Goal: Task Accomplishment & Management: Use online tool/utility

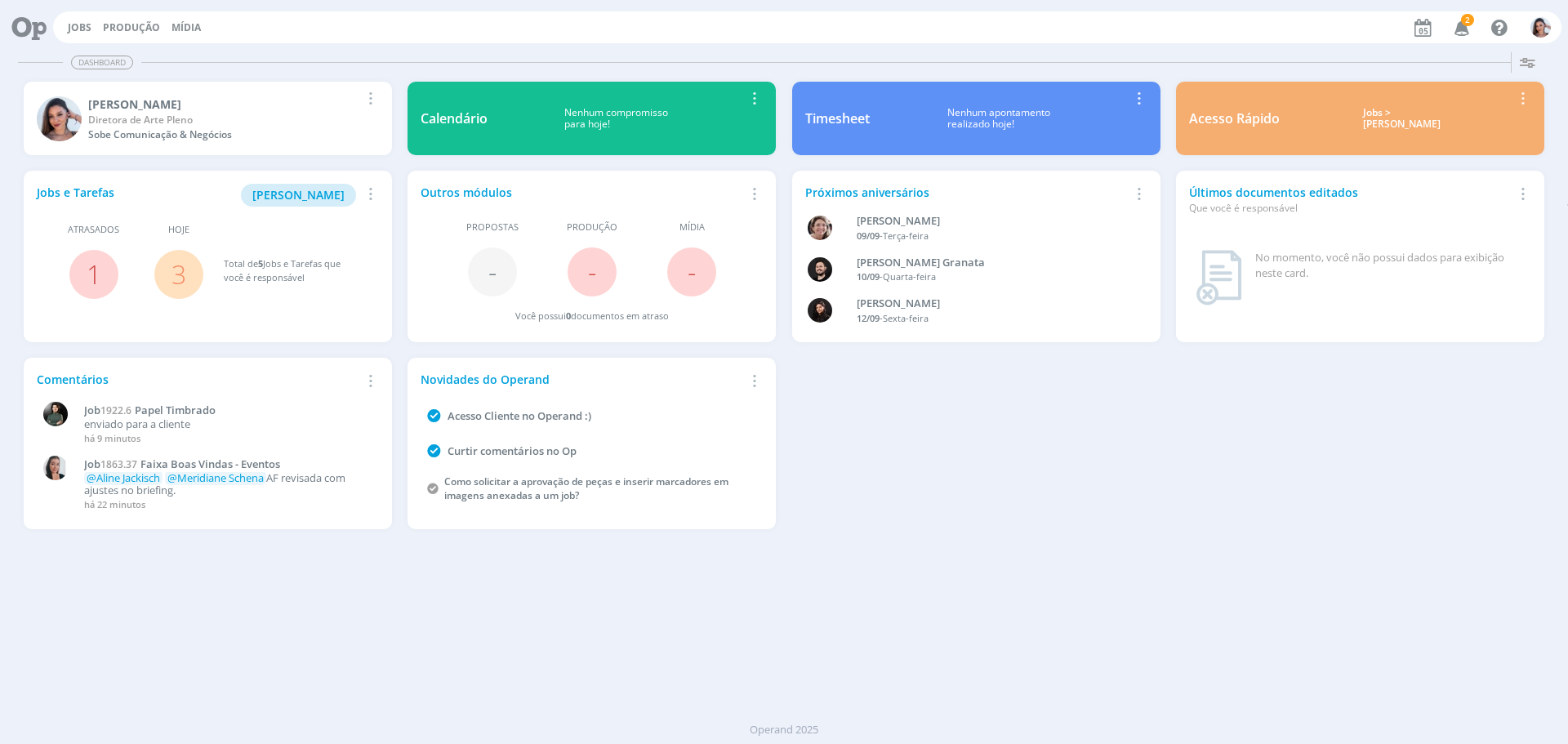
click at [182, 273] on link "3" at bounding box center [179, 274] width 15 height 35
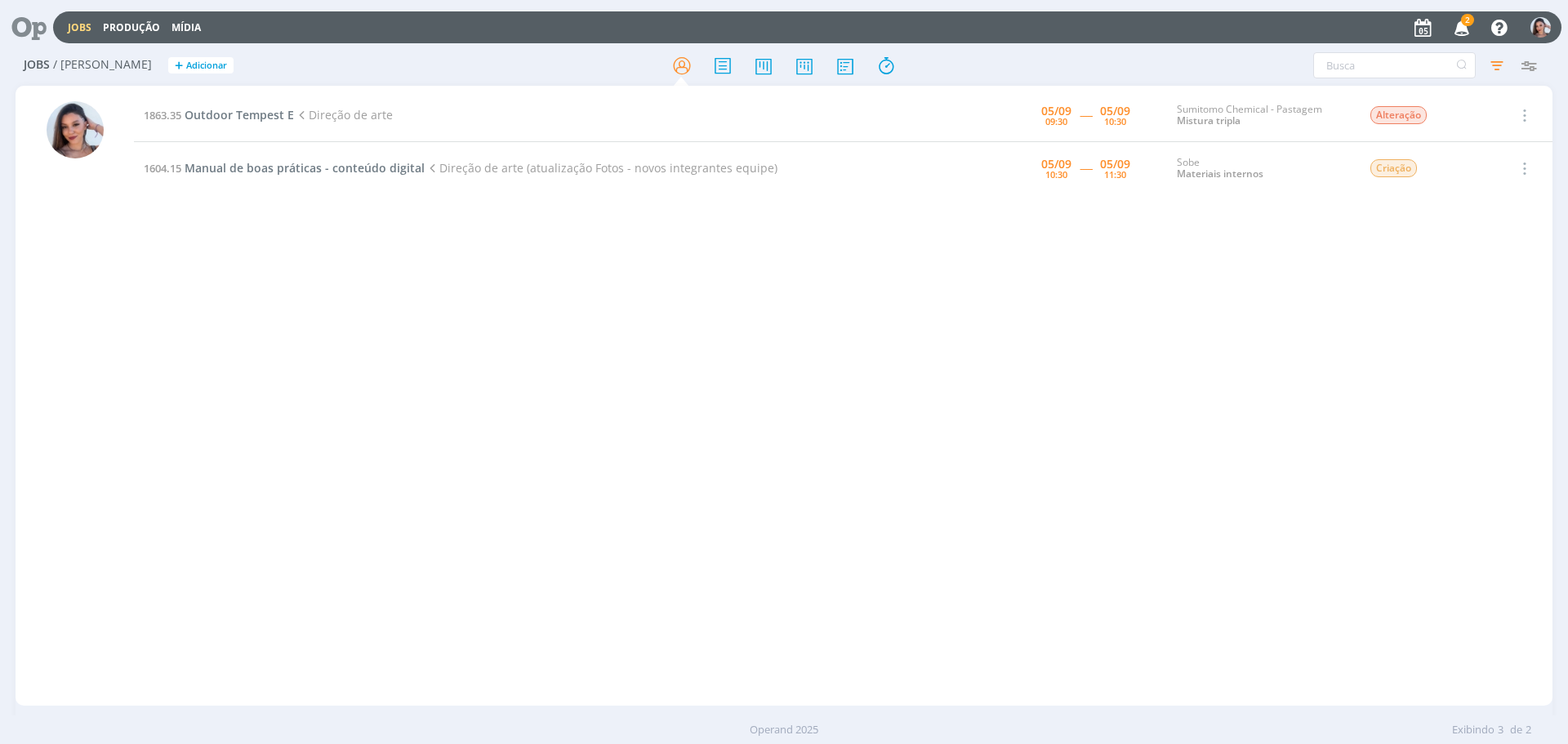
drag, startPoint x: 622, startPoint y: 317, endPoint x: 591, endPoint y: 286, distance: 43.8
click at [622, 317] on div "1863.35 Outdoor Tempest E Direção de arte 05/09 09:30 ----- 05/09 10:30 Sumitom…" at bounding box center [844, 395] width 1419 height 613
click at [25, 35] on icon at bounding box center [23, 27] width 34 height 32
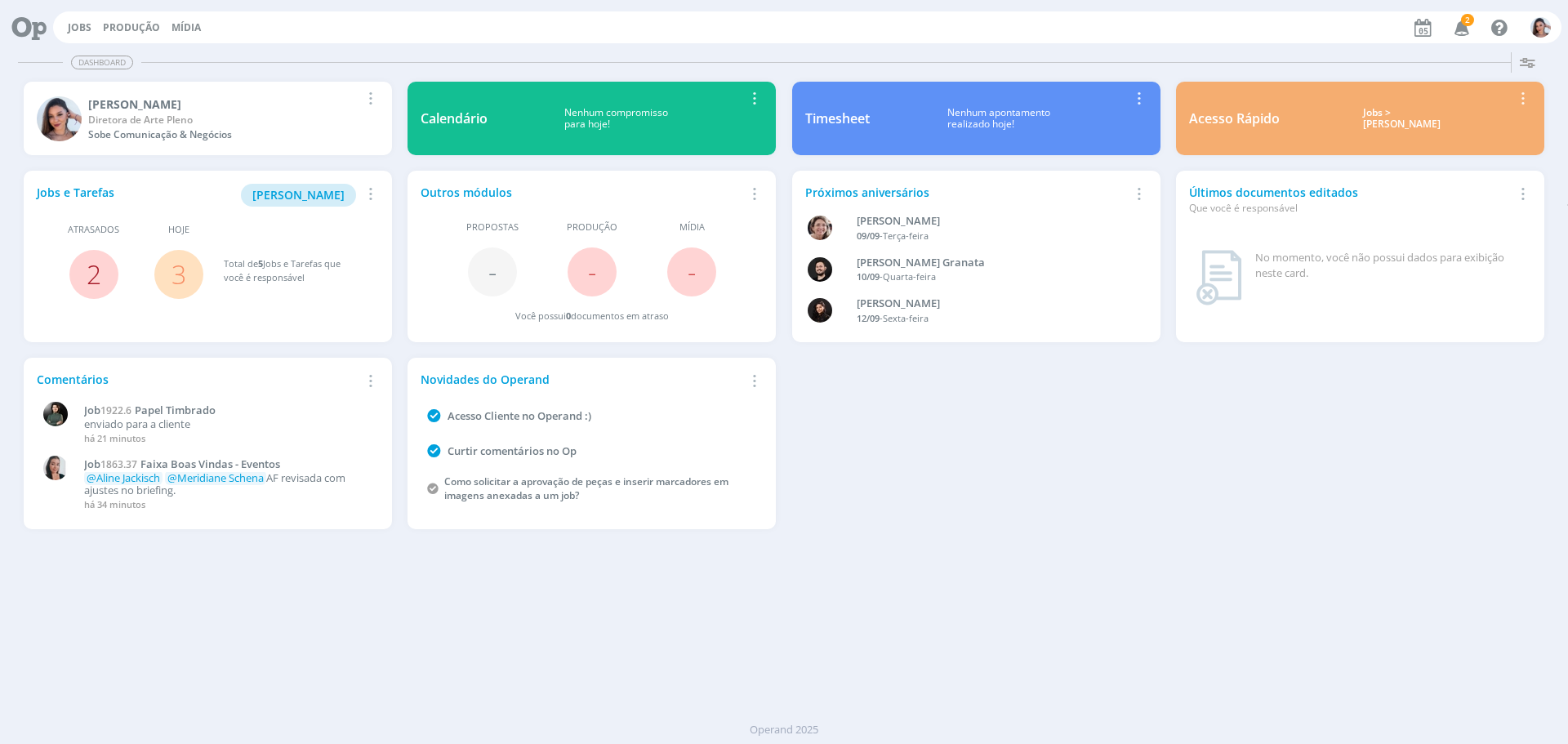
click at [88, 270] on link "2" at bounding box center [94, 274] width 15 height 35
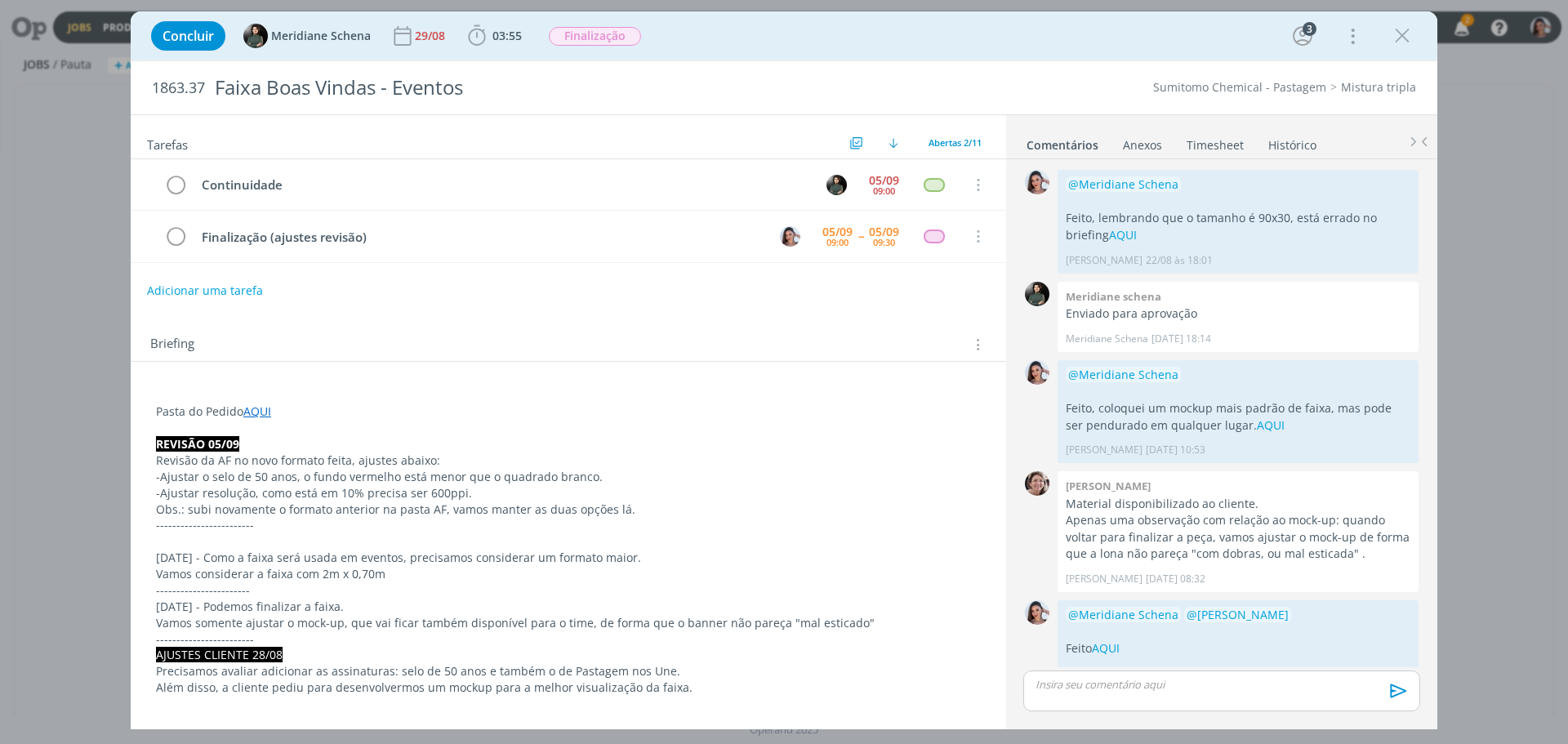
scroll to position [538, 0]
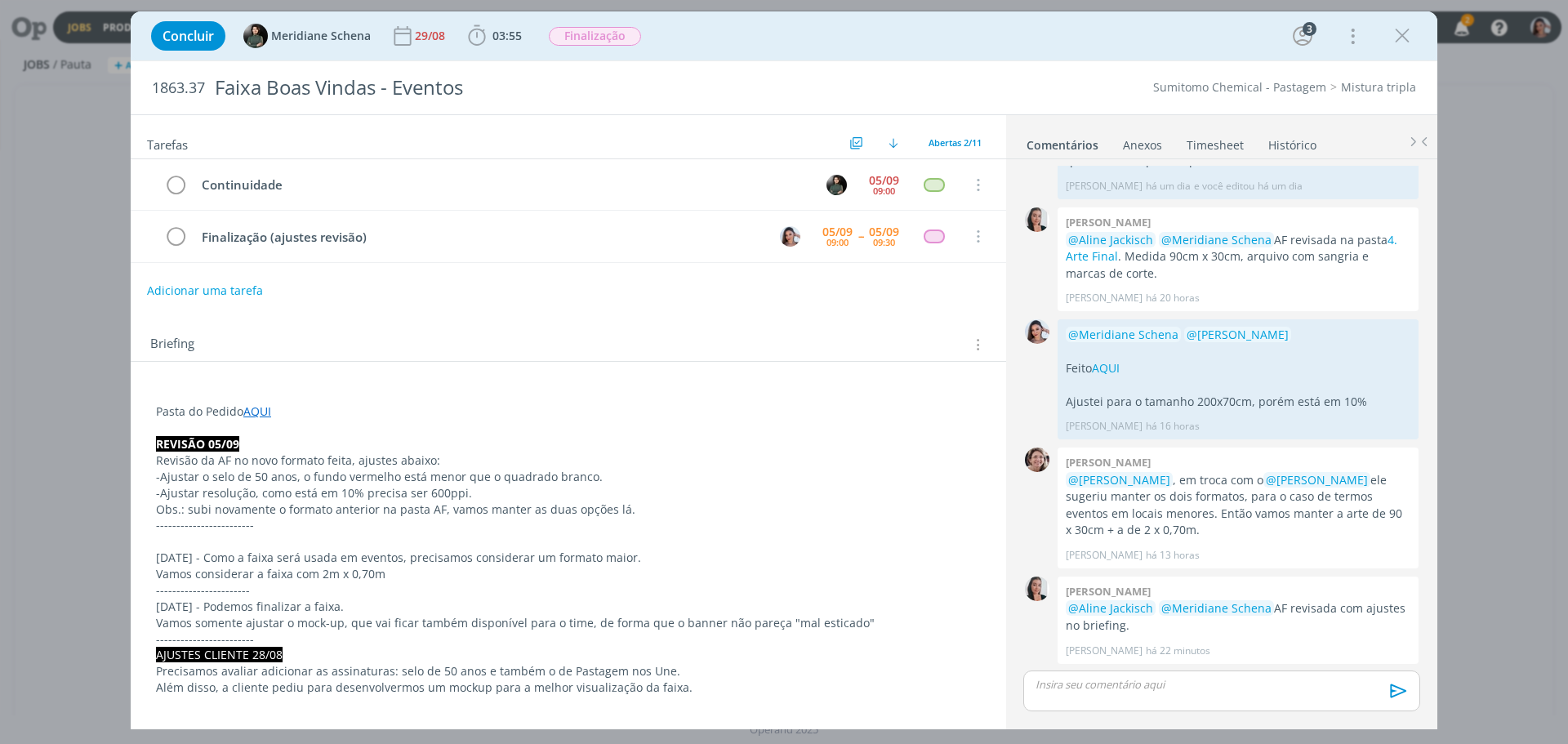
click at [836, 569] on p "Vamos considerar a faixa com 2m x 0,70m" at bounding box center [568, 574] width 825 height 17
click at [1110, 682] on p "dialog" at bounding box center [1222, 684] width 371 height 15
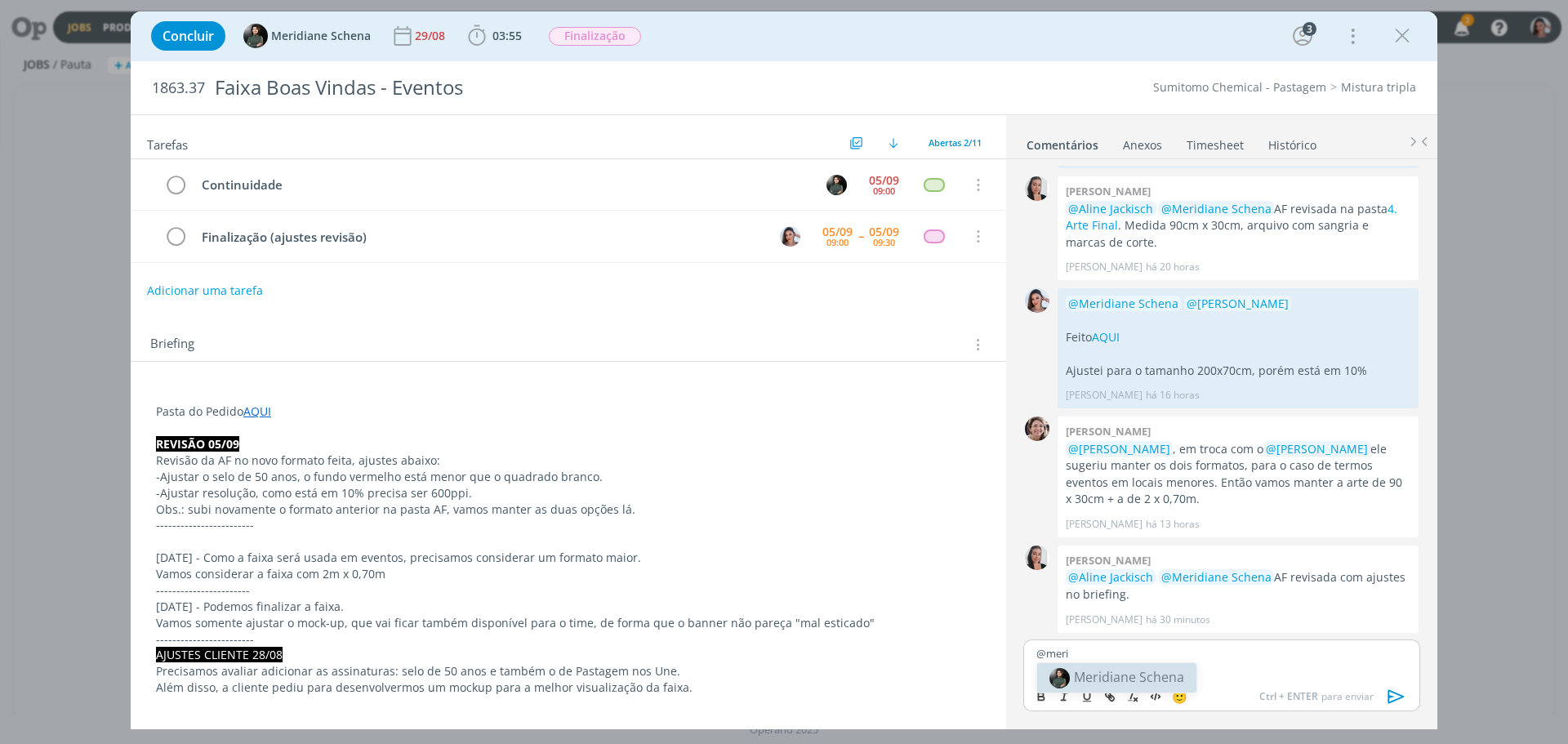
click at [1113, 679] on span "Meridiane Schena" at bounding box center [1129, 677] width 110 height 18
click at [1240, 683] on span "[PERSON_NAME]" at bounding box center [1230, 677] width 102 height 18
drag, startPoint x: 1063, startPoint y: 663, endPoint x: 1092, endPoint y: 668, distance: 29.4
click at [1092, 668] on p "Feito AQUI" at bounding box center [1222, 667] width 371 height 15
click at [1113, 700] on icon "dialog" at bounding box center [1111, 698] width 5 height 5
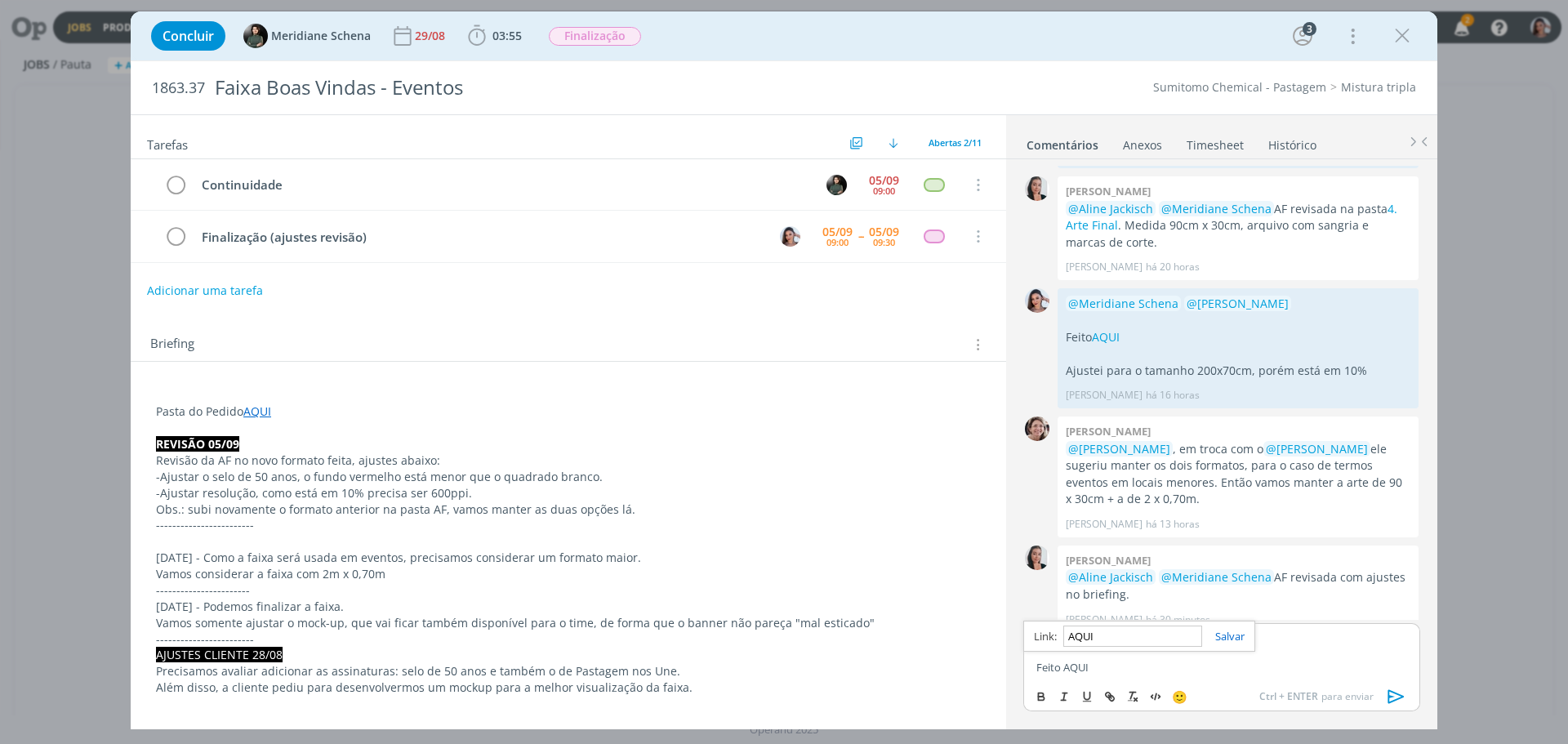
paste input "https://sobeae.sharepoint.com/:b:/s/SOBEAE/EZEfxNeljuREi5zt5Y6l244B2hvtA74ANrNb…"
type input "https://sobeae.sharepoint.com/:b:/s/SOBEAE/EZEfxNeljuREi5zt5Y6l244B2hvtA74ANrNb…"
click at [1235, 639] on link "dialog" at bounding box center [1224, 637] width 43 height 15
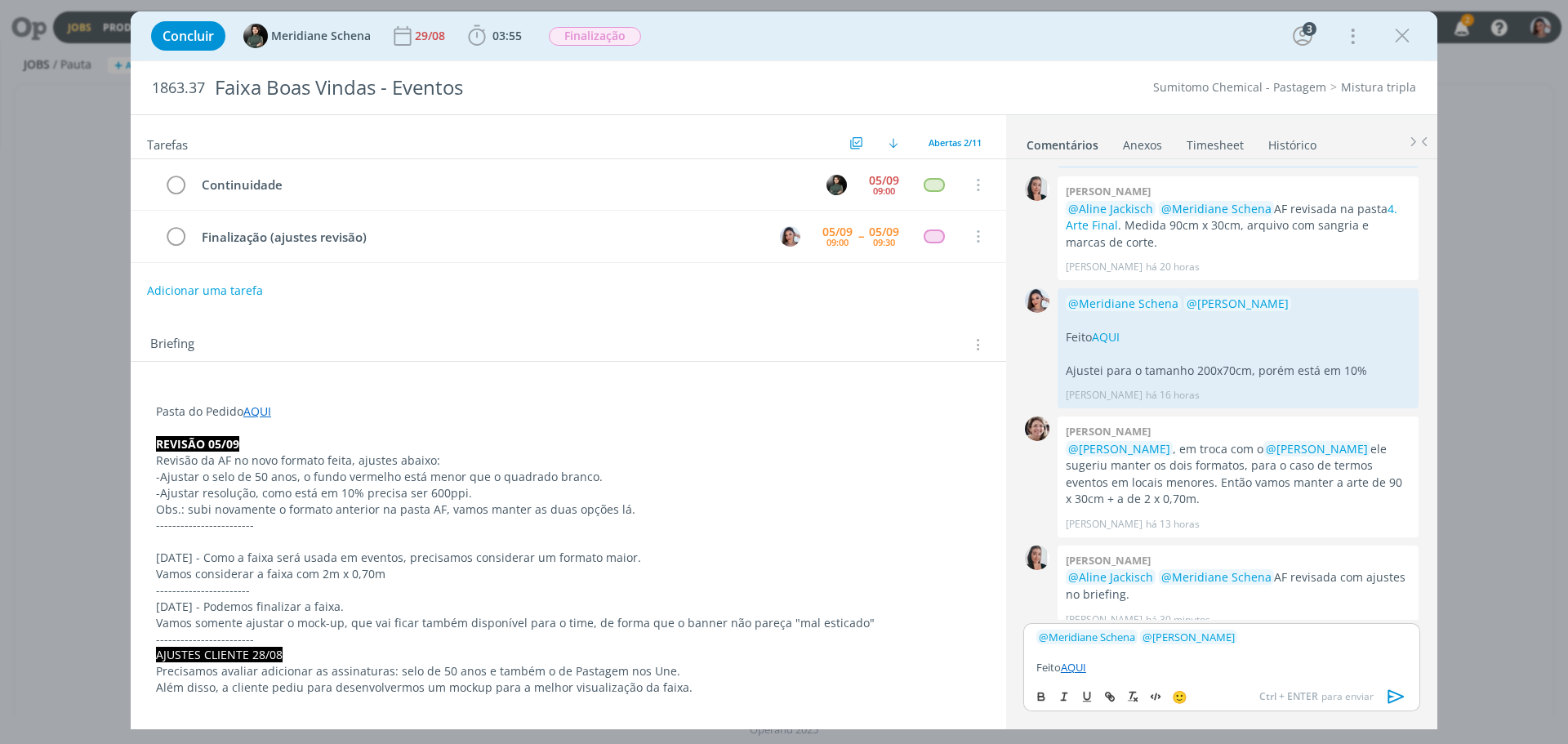
click at [1165, 658] on p "dialog" at bounding box center [1222, 652] width 371 height 15
click at [1158, 666] on p "Feito AQUI" at bounding box center [1222, 667] width 371 height 15
click at [1072, 665] on link "AQUI" at bounding box center [1073, 667] width 25 height 15
click at [1089, 638] on link "https://sobeae.sharepoint.com/:b:/s/SOBEAE/EZEfxNeljuREi5zt5Y6l244B2hvtA74ANrNb…" at bounding box center [1130, 636] width 111 height 21
click at [1105, 670] on p "Feito AQUI" at bounding box center [1222, 667] width 371 height 15
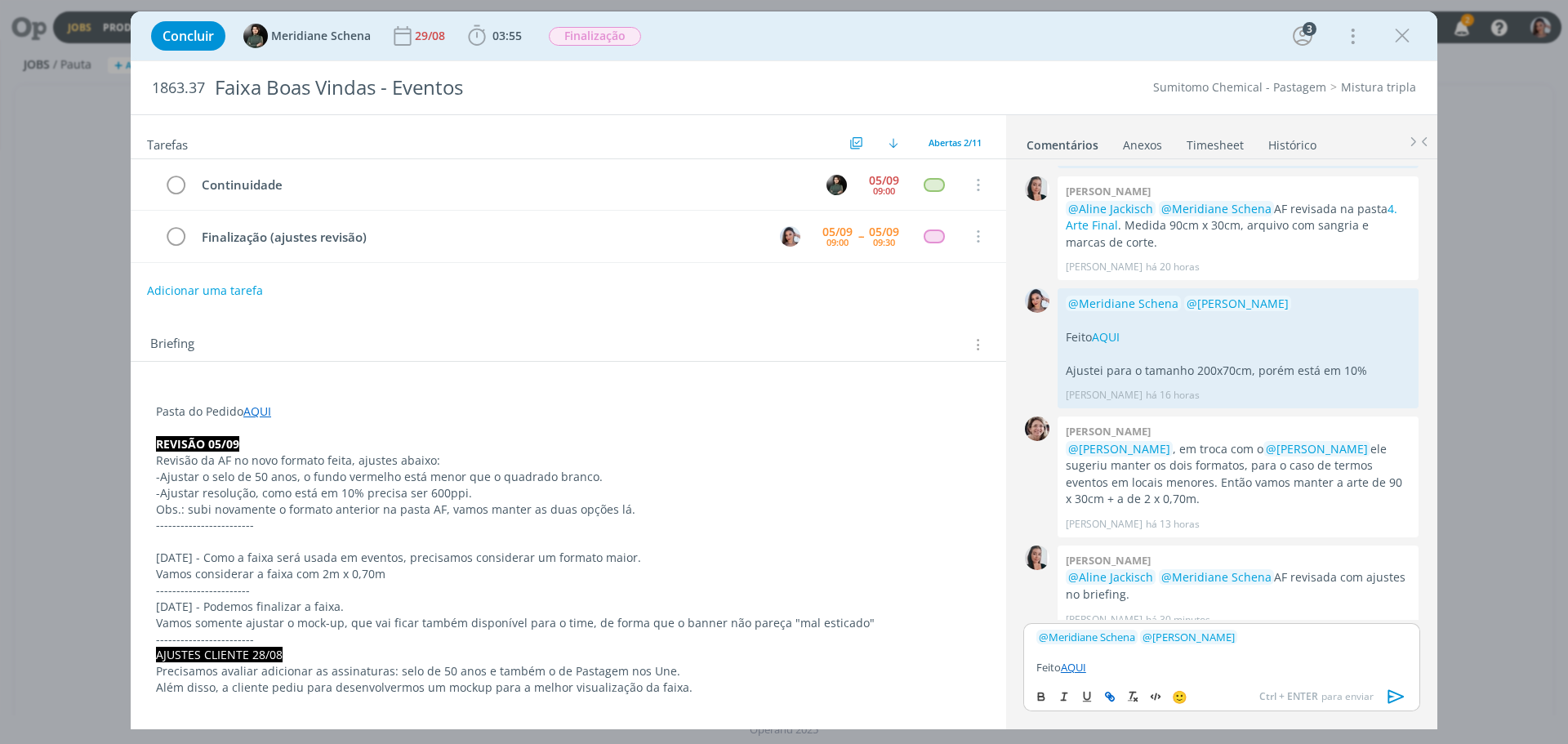
click at [1085, 669] on link "AQUI" at bounding box center [1073, 667] width 25 height 15
click at [1120, 640] on link "https://sobeae.sharepoint.com/:b:/s/SOBEAE/EZEfxNeljuREi5zt5Y6l244B2hvtA74ANrNb…" at bounding box center [1130, 636] width 111 height 21
click at [1147, 670] on p "Feito AQUI" at bounding box center [1222, 667] width 371 height 15
click at [1391, 692] on icon "dialog" at bounding box center [1397, 696] width 17 height 14
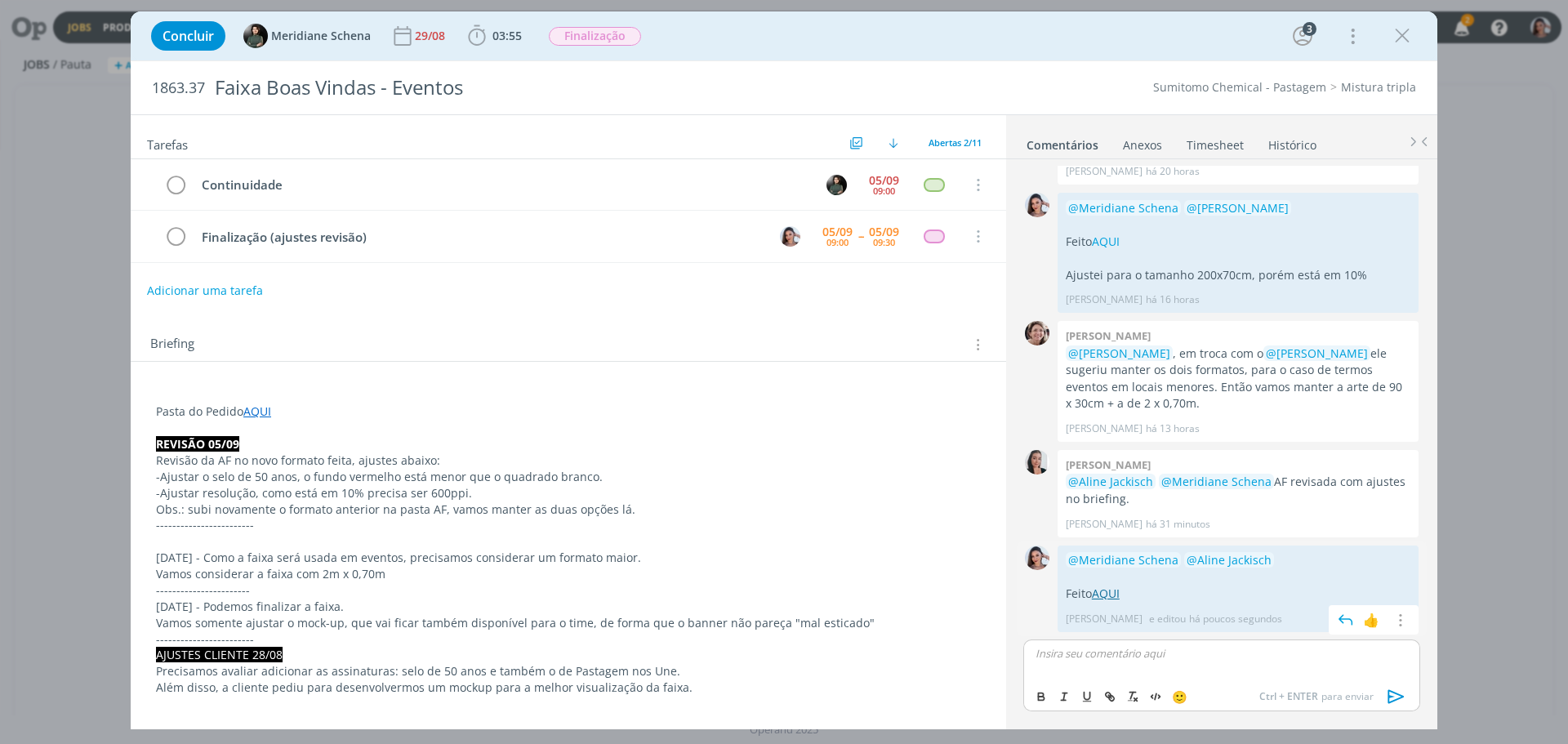
click at [1110, 590] on link "AQUI" at bounding box center [1106, 593] width 28 height 16
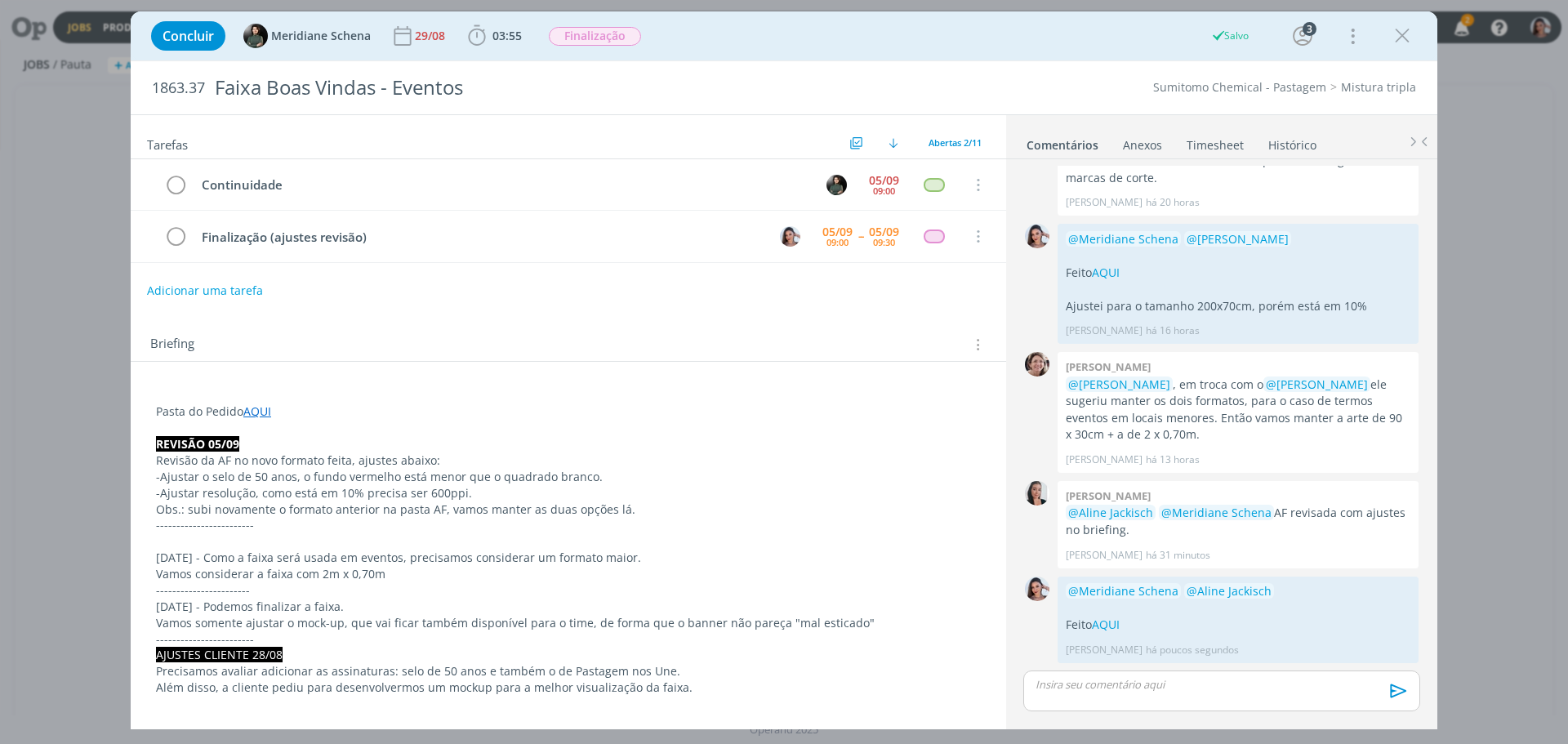
scroll to position [633, 0]
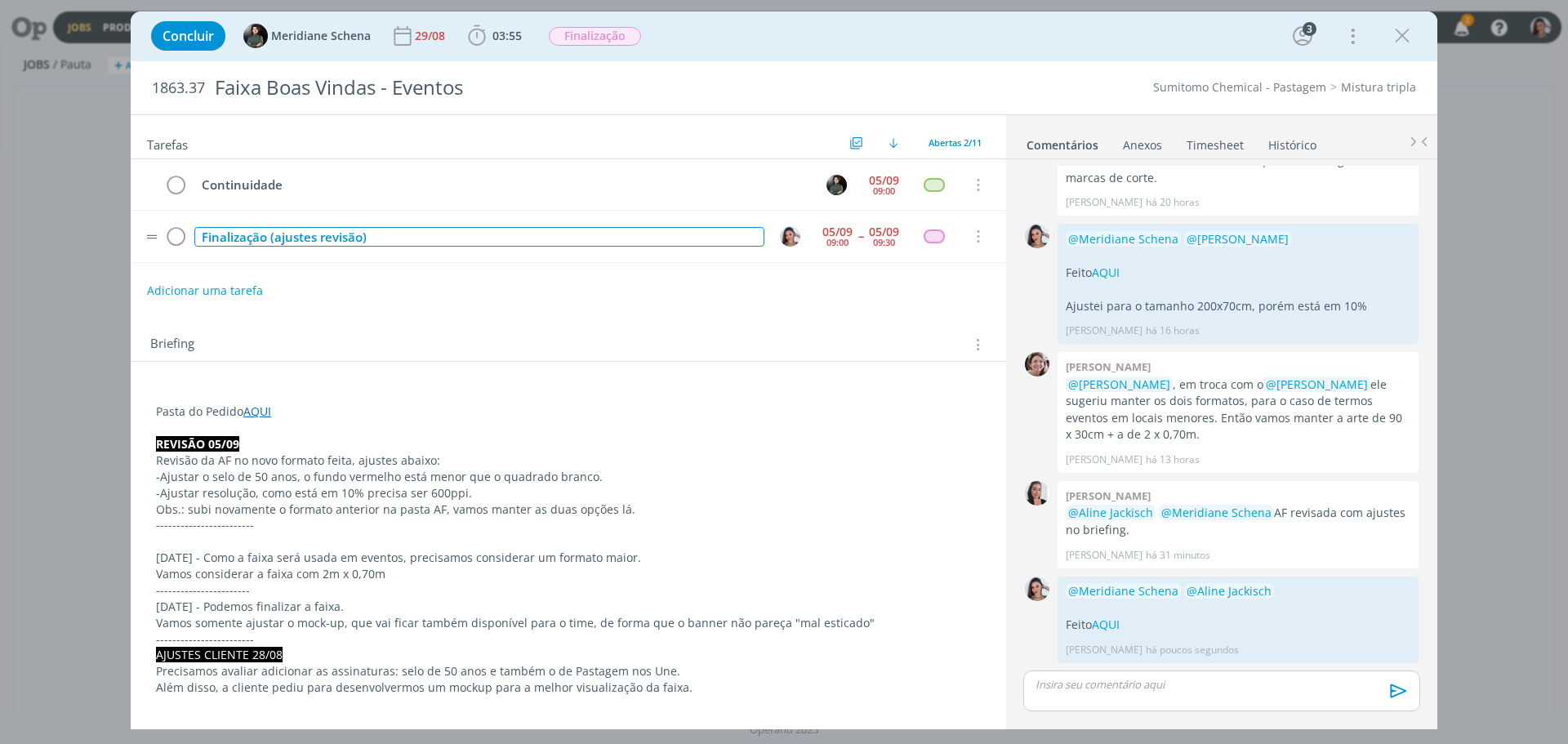
click at [291, 228] on div "Finalização (ajustes revisão)" at bounding box center [479, 237] width 570 height 21
copy div "Finalização (ajustes revisão)"
click at [176, 233] on icon "dialog" at bounding box center [175, 237] width 23 height 24
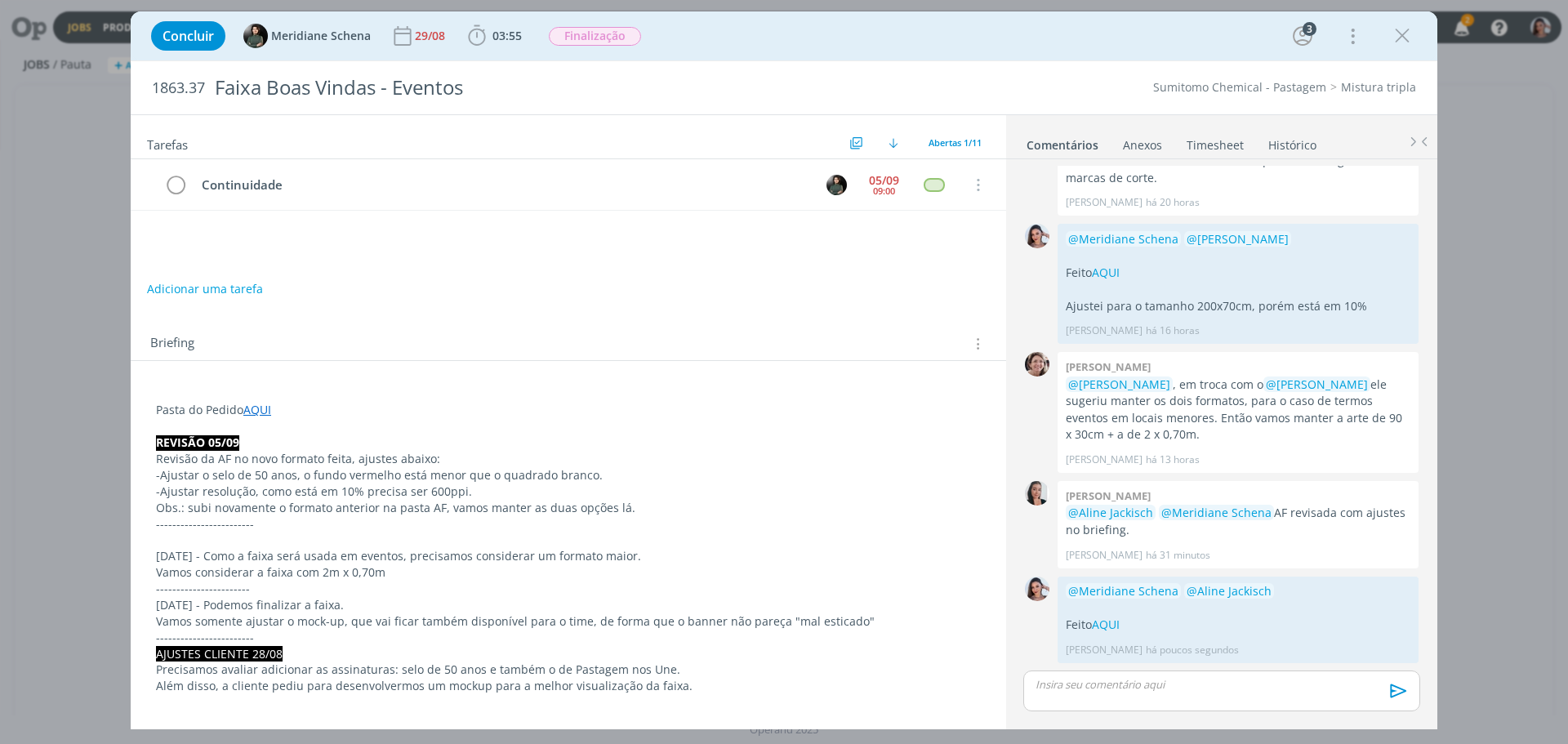
click at [1206, 141] on link "Timesheet" at bounding box center [1215, 141] width 59 height 23
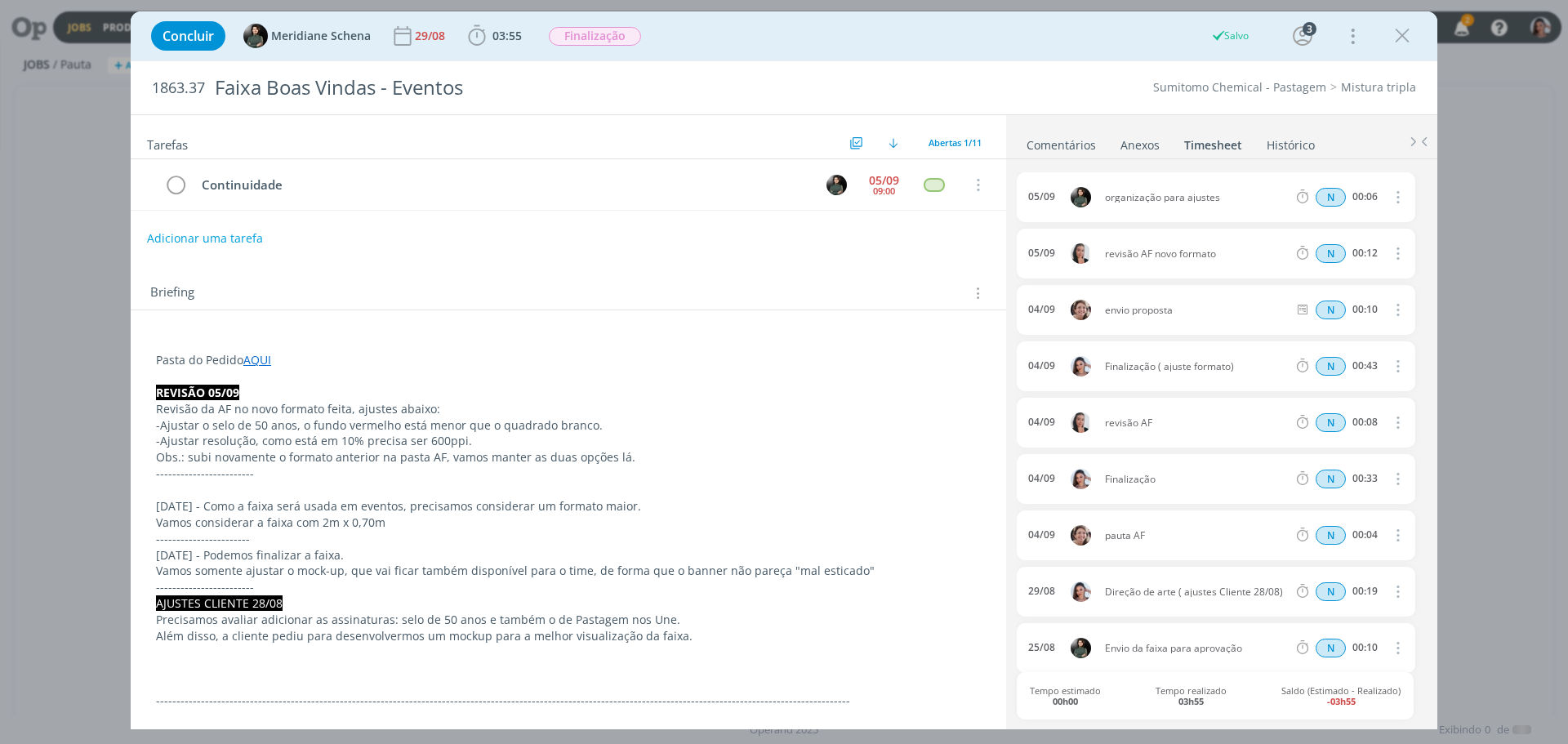
click at [1393, 201] on icon "dialog" at bounding box center [1396, 196] width 18 height 20
click at [847, 396] on p "REVISÃO 05/09" at bounding box center [568, 393] width 825 height 17
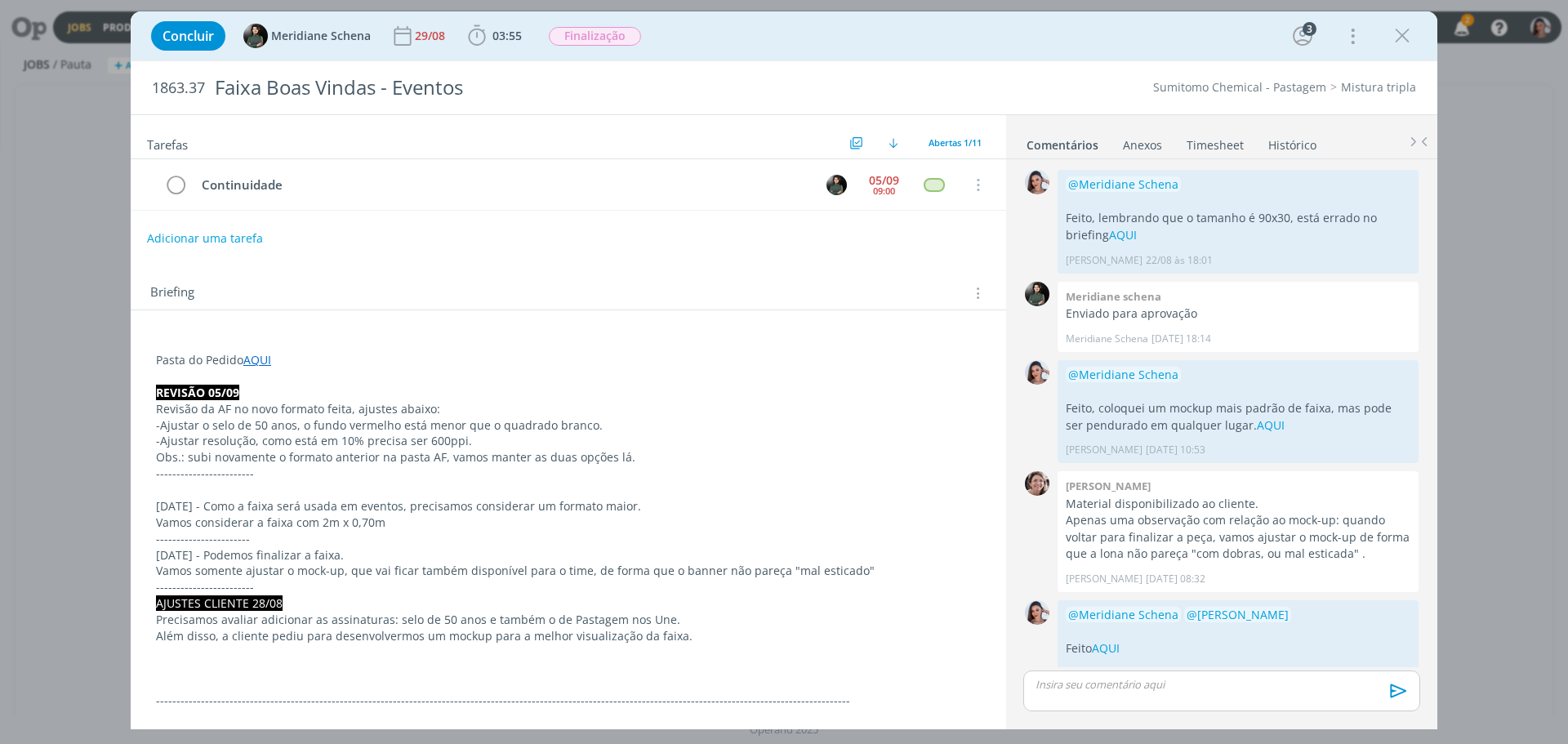
scroll to position [633, 0]
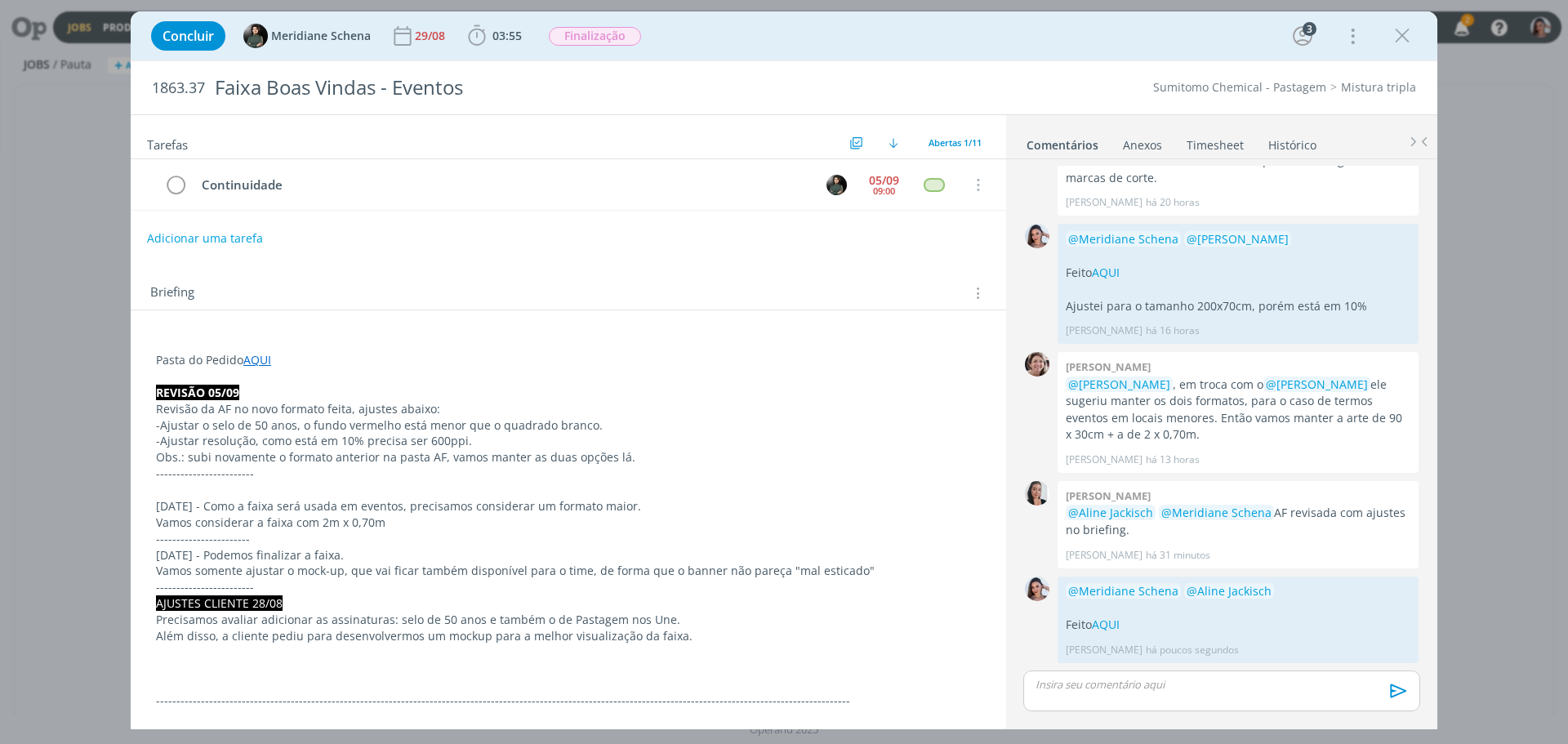
click at [1221, 134] on link "Timesheet" at bounding box center [1215, 141] width 59 height 23
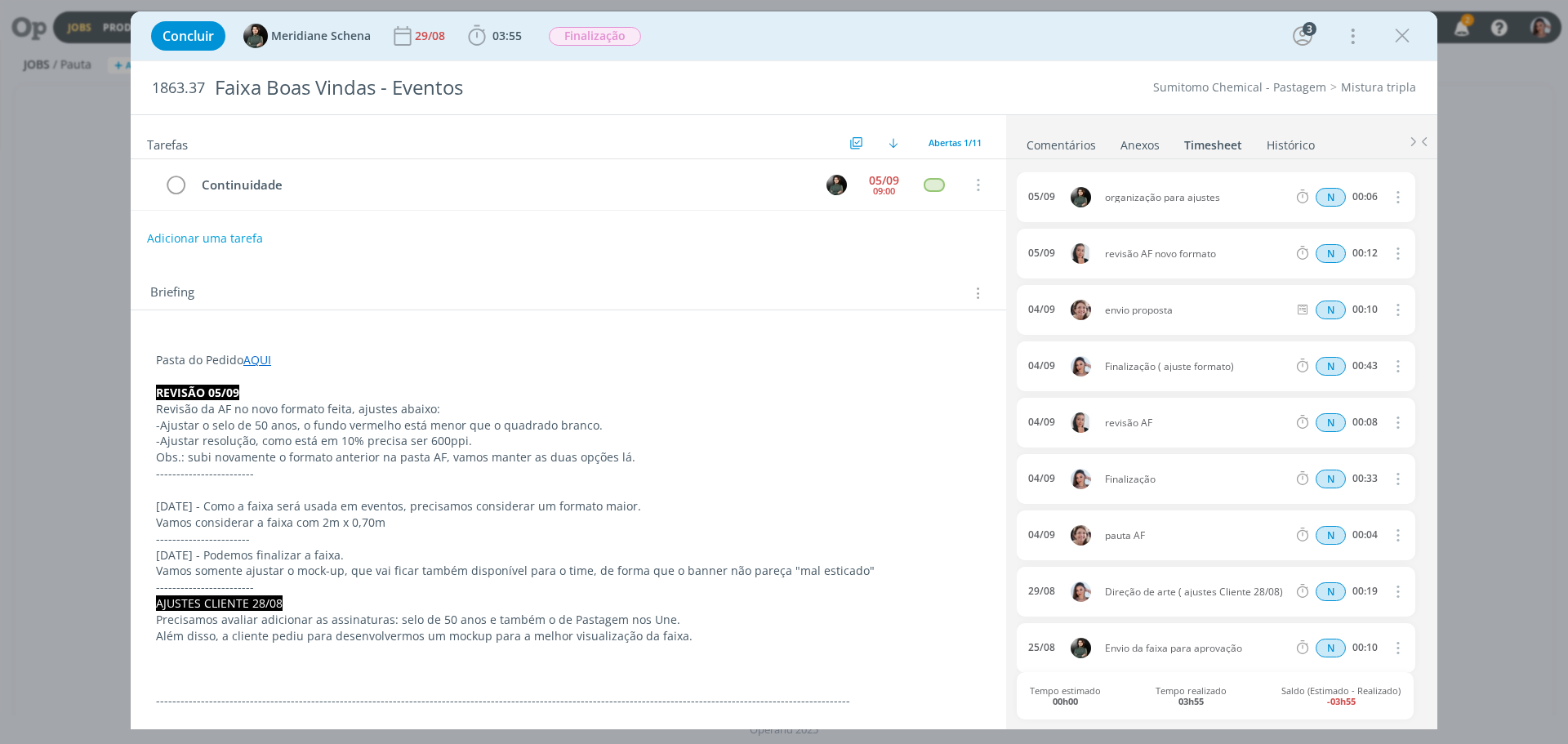
click at [1071, 138] on link "Comentários" at bounding box center [1061, 141] width 71 height 23
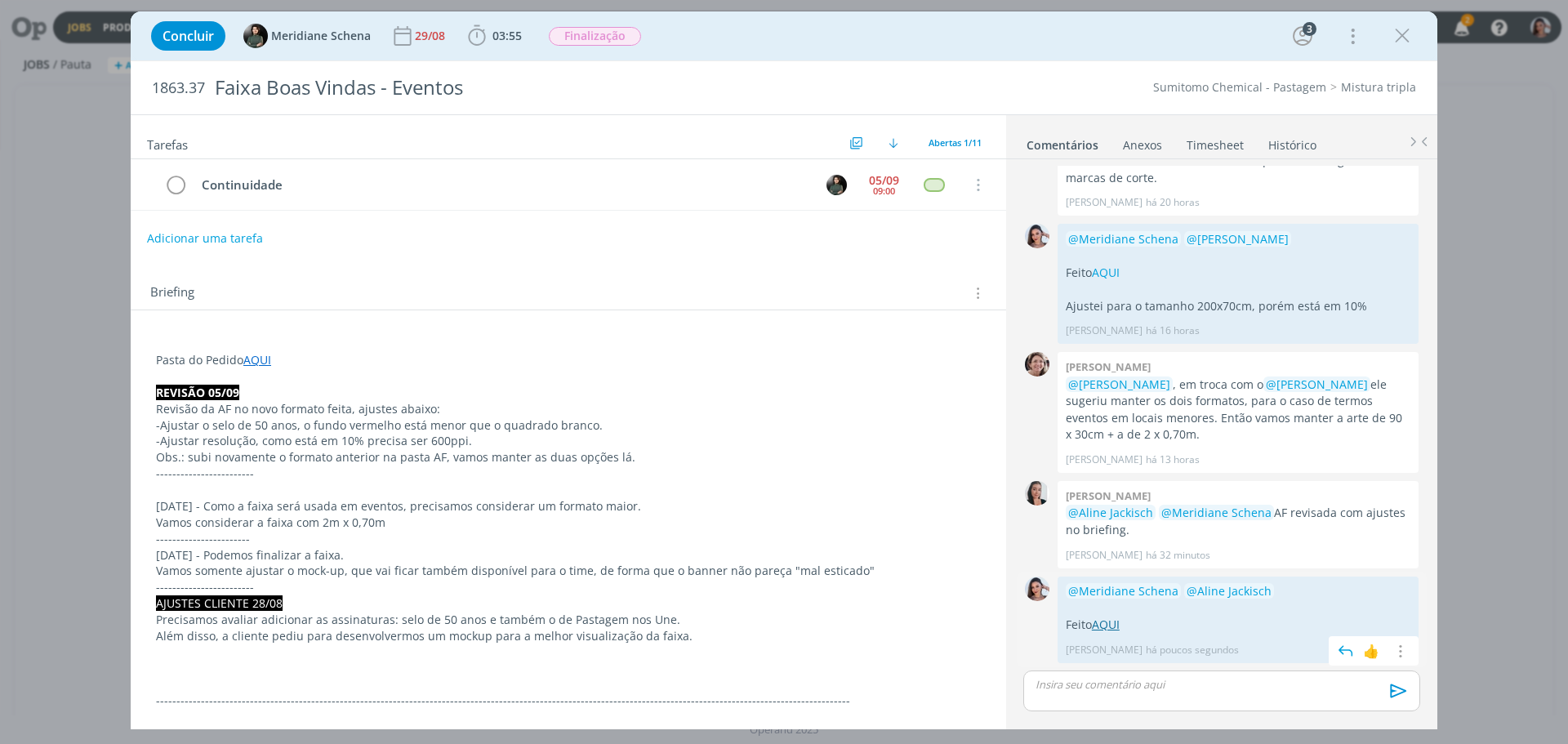
click at [1107, 625] on link "AQUI" at bounding box center [1106, 625] width 28 height 16
click at [1216, 147] on link "Timesheet" at bounding box center [1215, 141] width 59 height 23
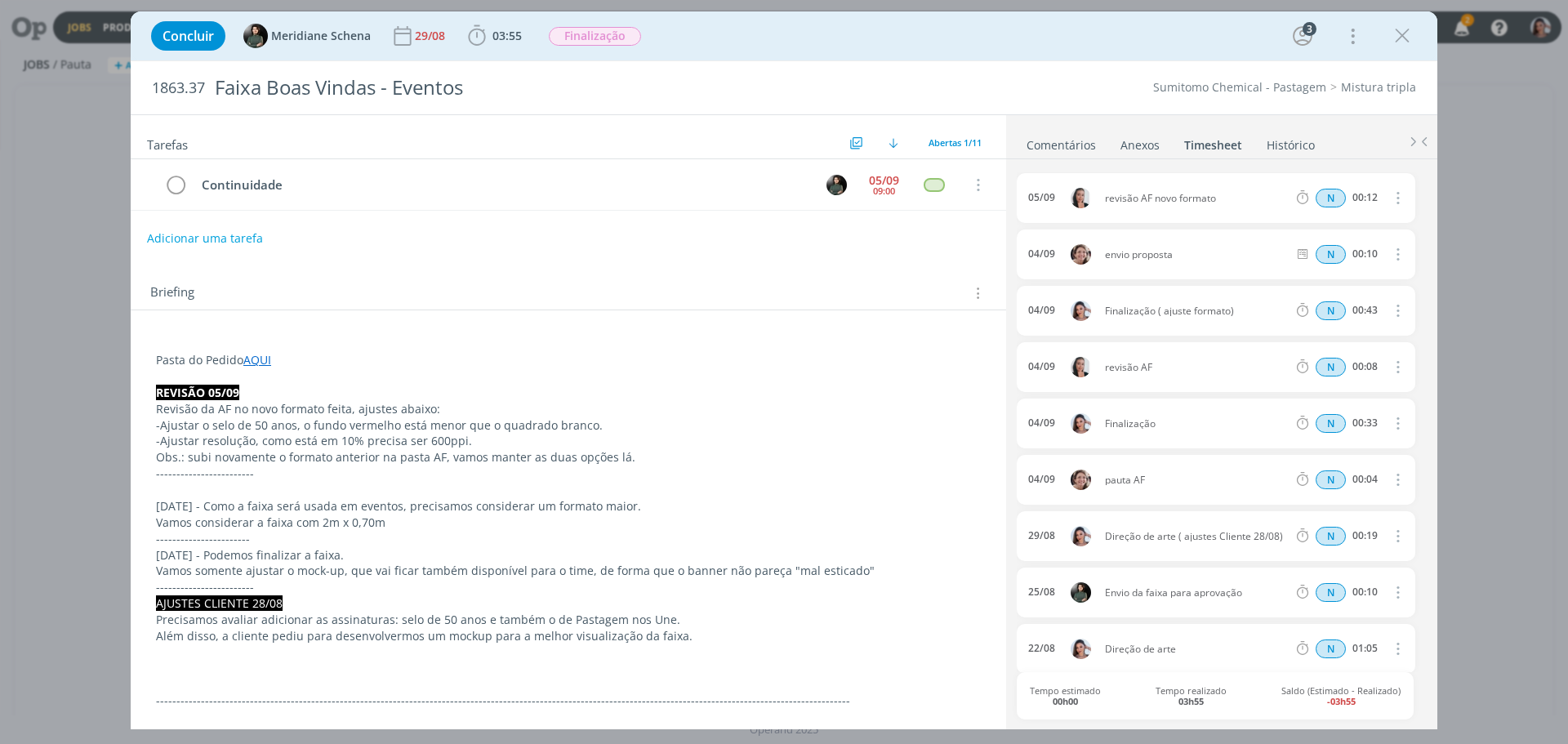
scroll to position [0, 0]
click at [1028, 152] on link "Comentários" at bounding box center [1061, 141] width 71 height 23
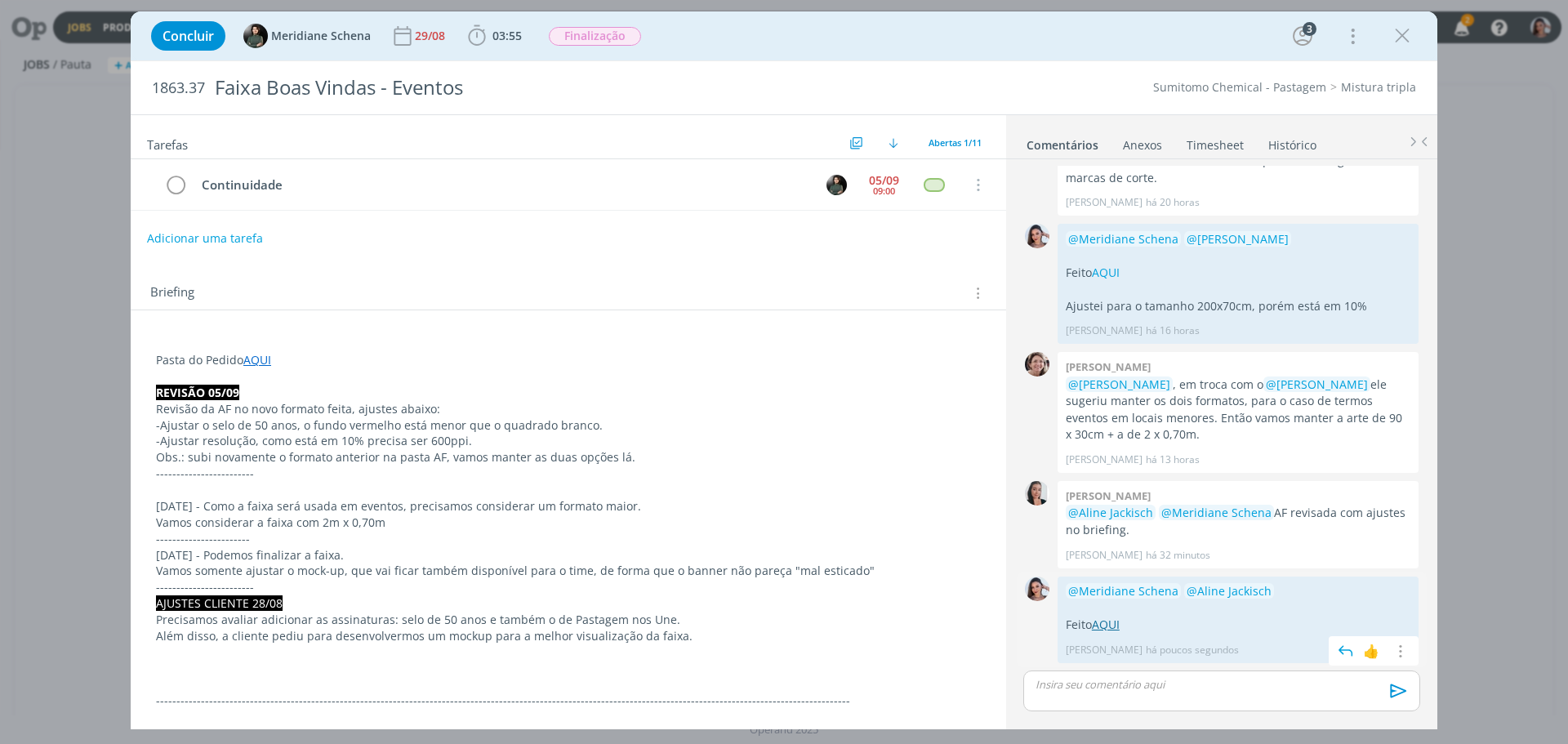
click at [1115, 624] on link "AQUI" at bounding box center [1106, 625] width 28 height 16
click at [1097, 623] on link "AQUI" at bounding box center [1106, 625] width 28 height 16
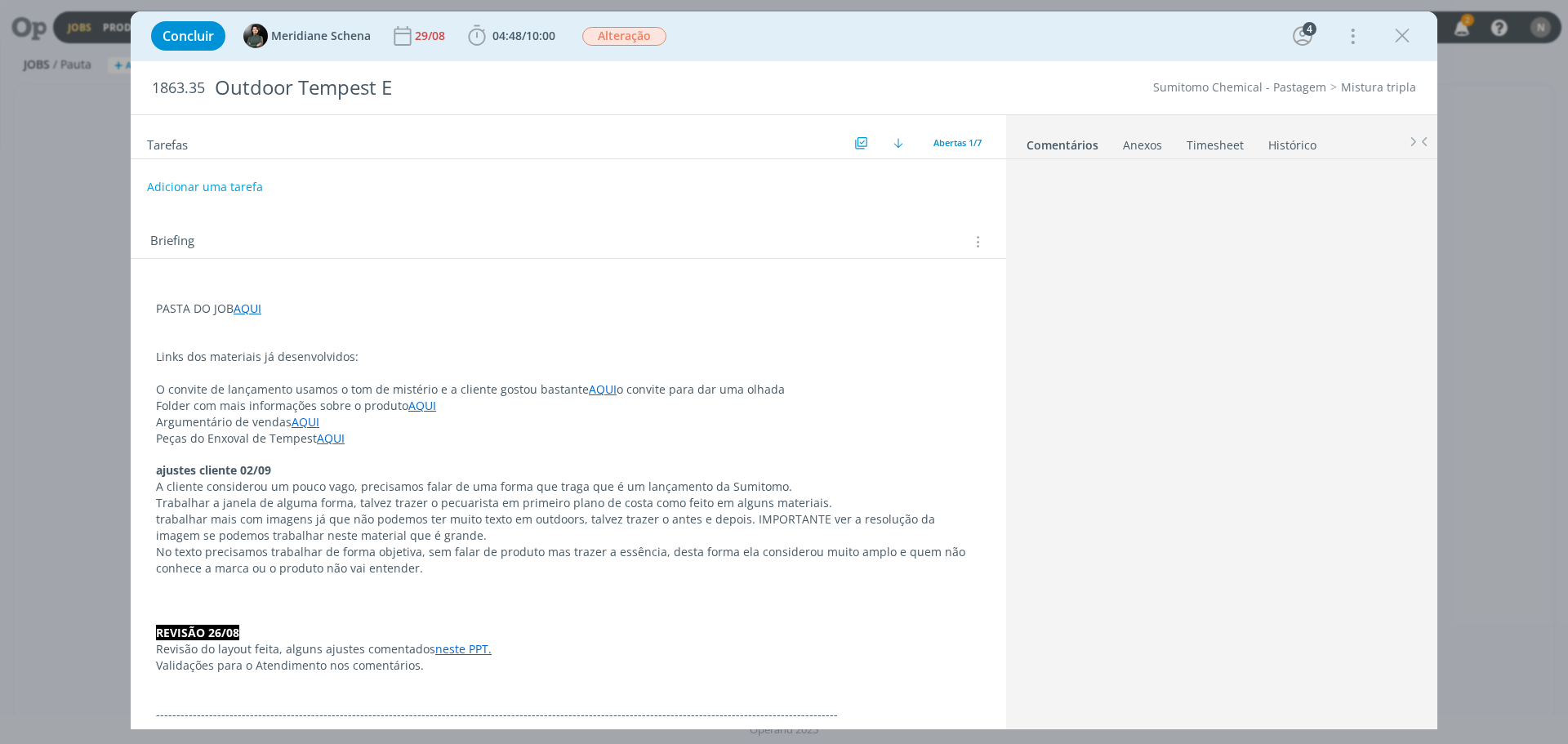
scroll to position [142, 0]
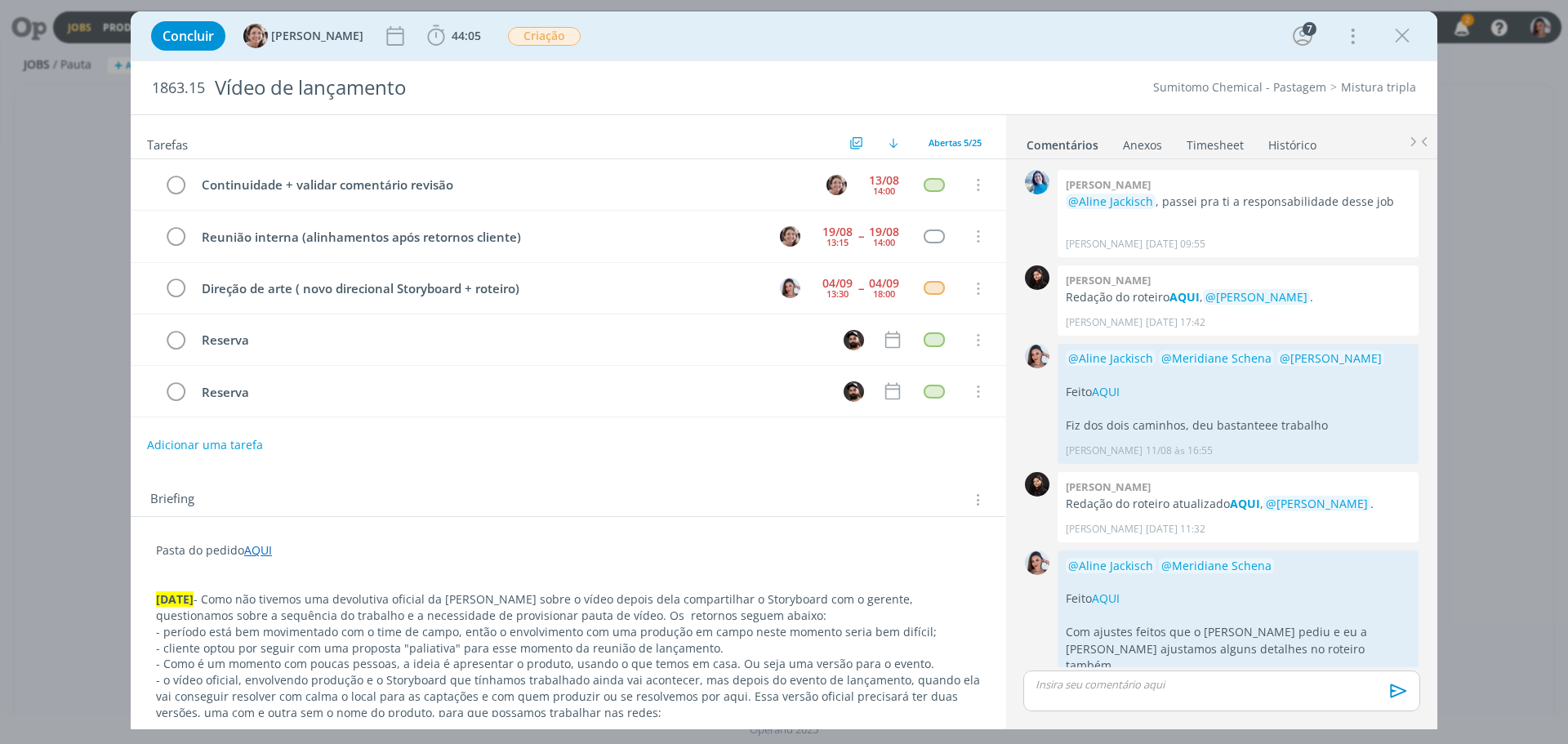
scroll to position [1234, 0]
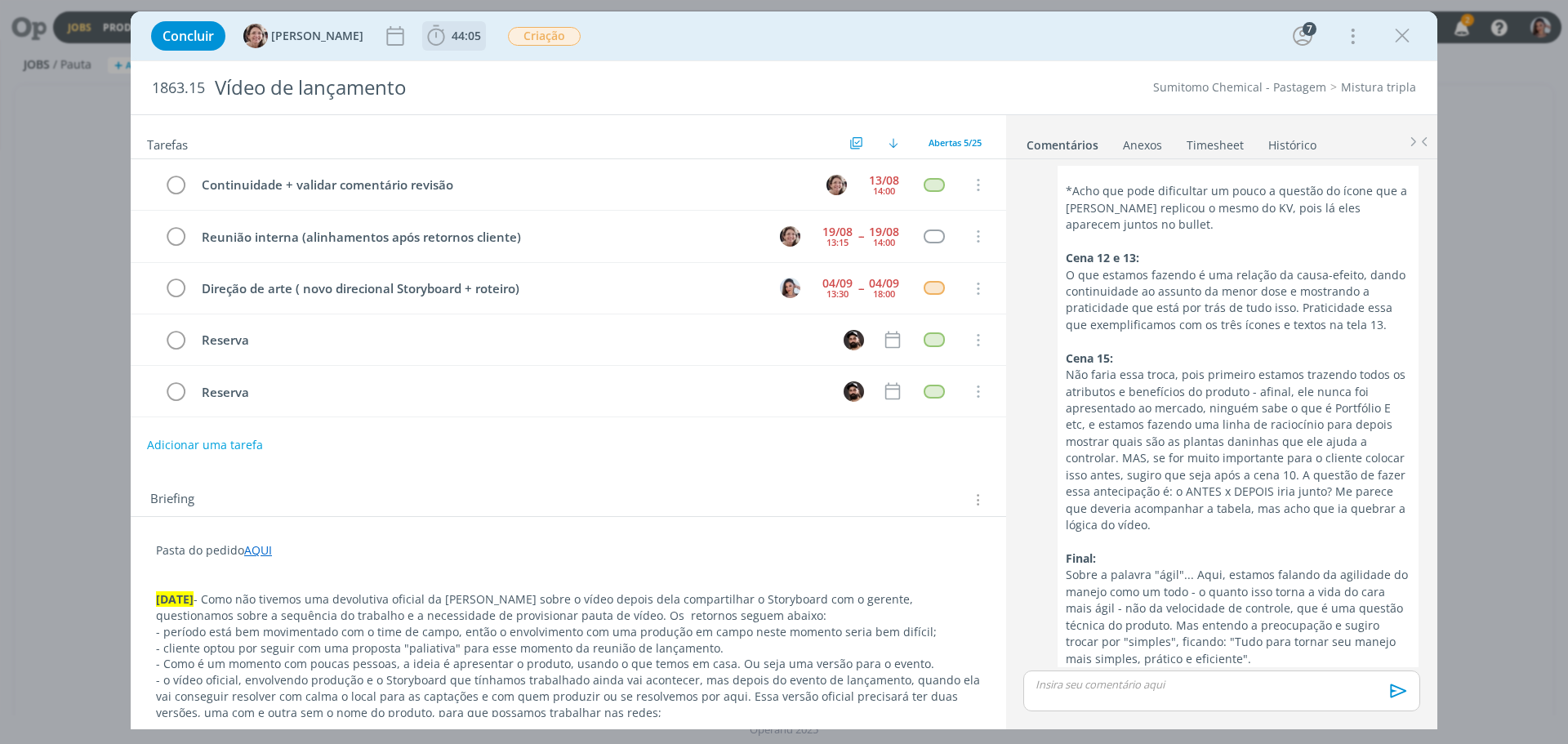
click at [428, 36] on icon "dialog" at bounding box center [436, 35] width 24 height 24
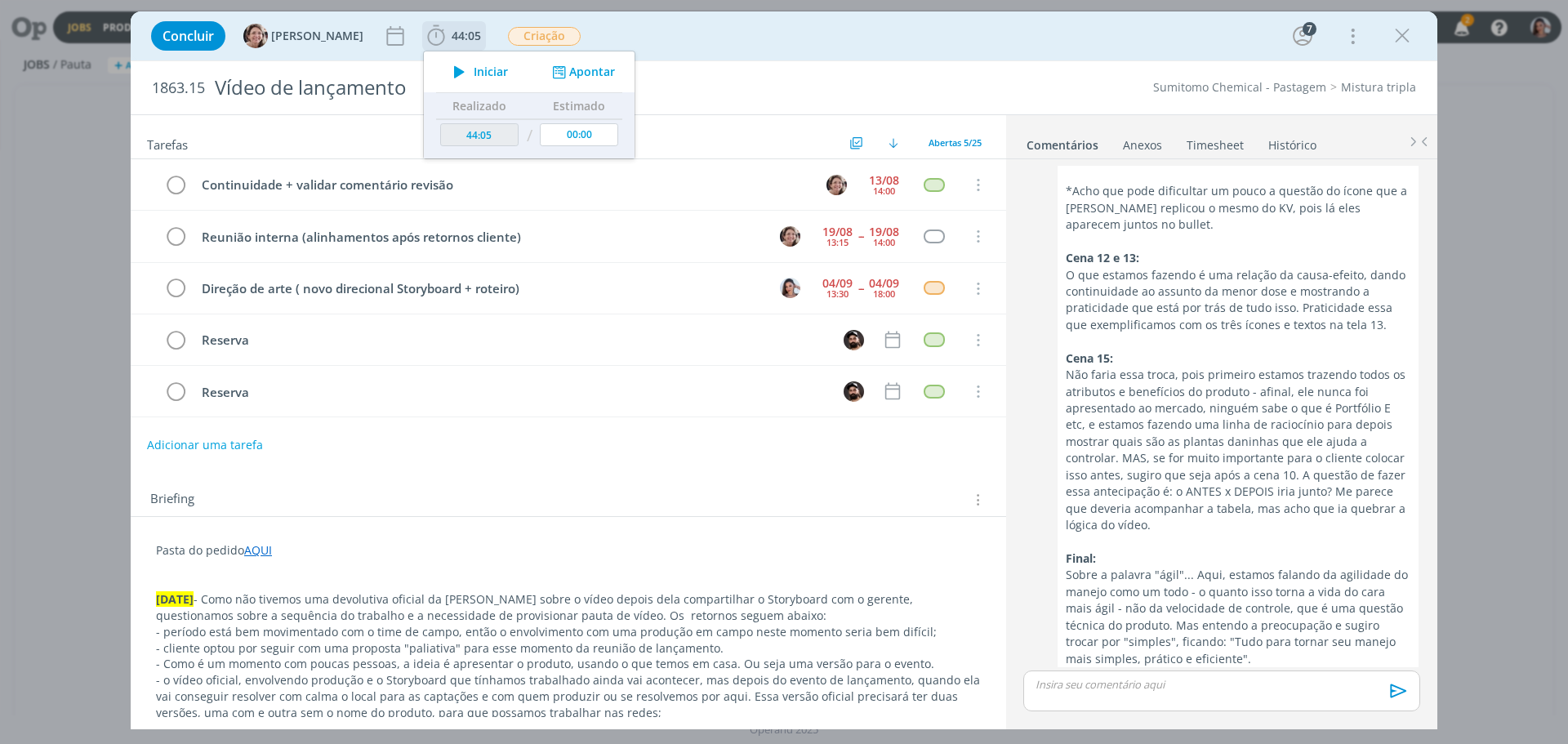
click at [474, 66] on span "Iniciar" at bounding box center [491, 72] width 35 height 11
click at [528, 553] on p "Pasta do pedido AQUI" at bounding box center [568, 551] width 825 height 17
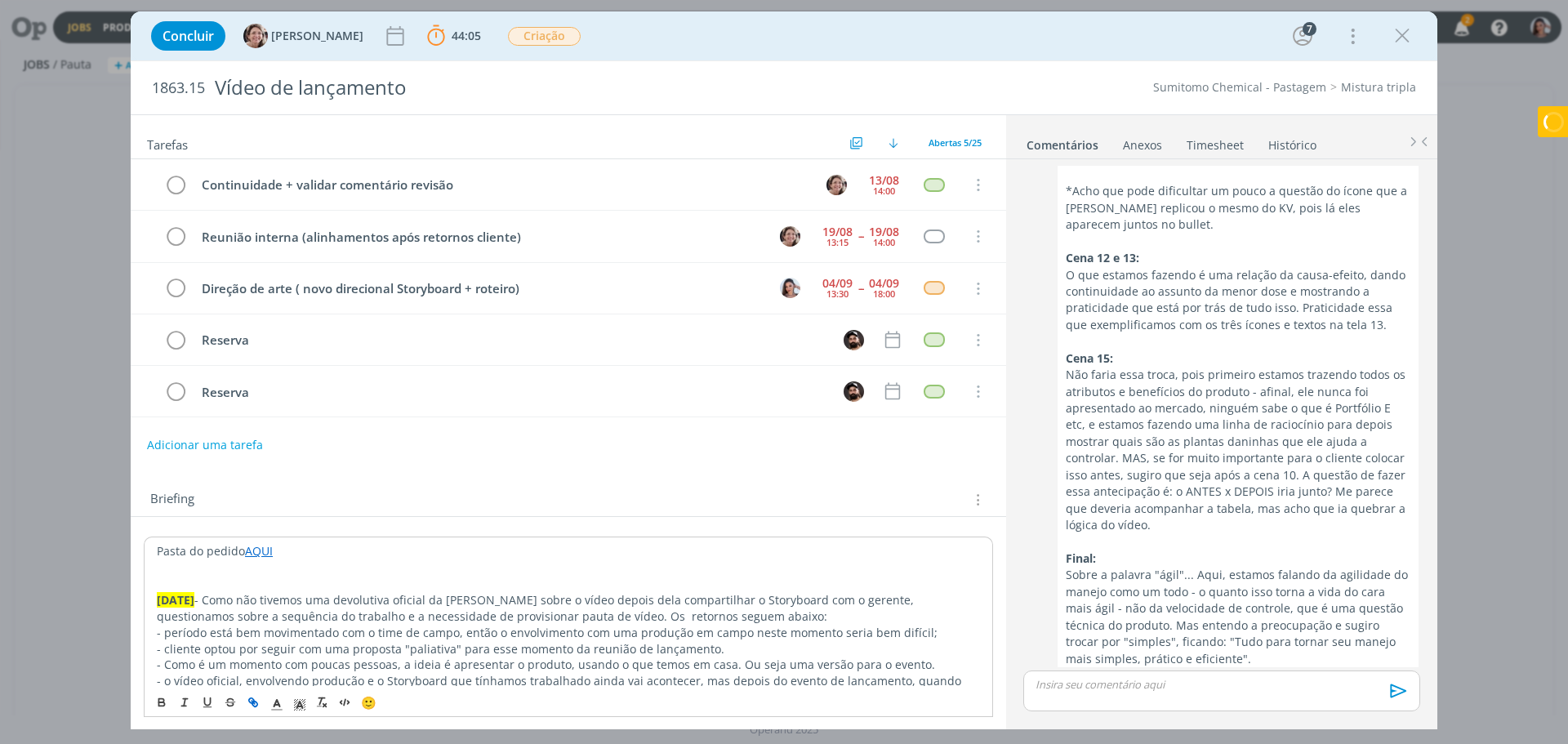
click at [515, 583] on p "dialog" at bounding box center [568, 584] width 823 height 17
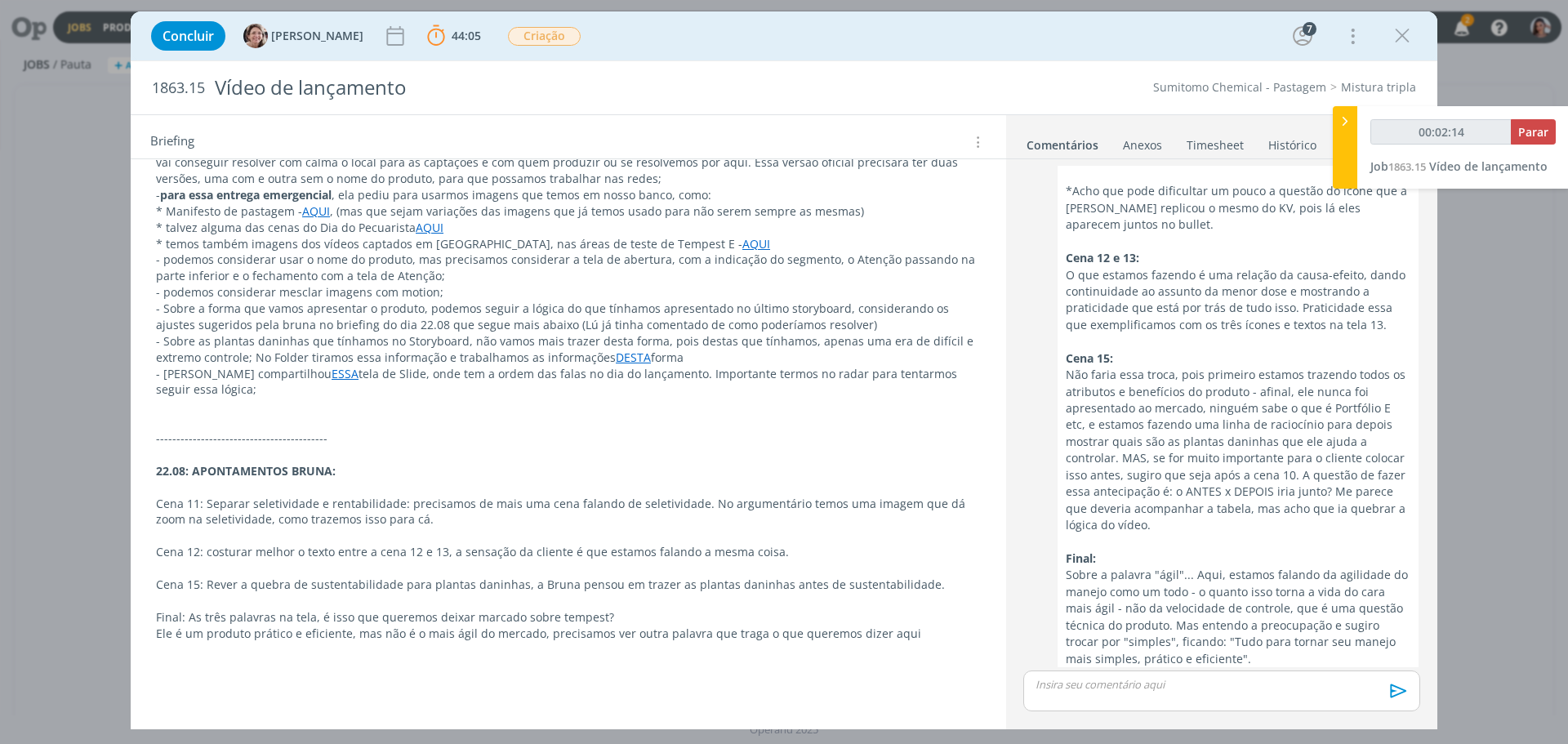
scroll to position [572, 0]
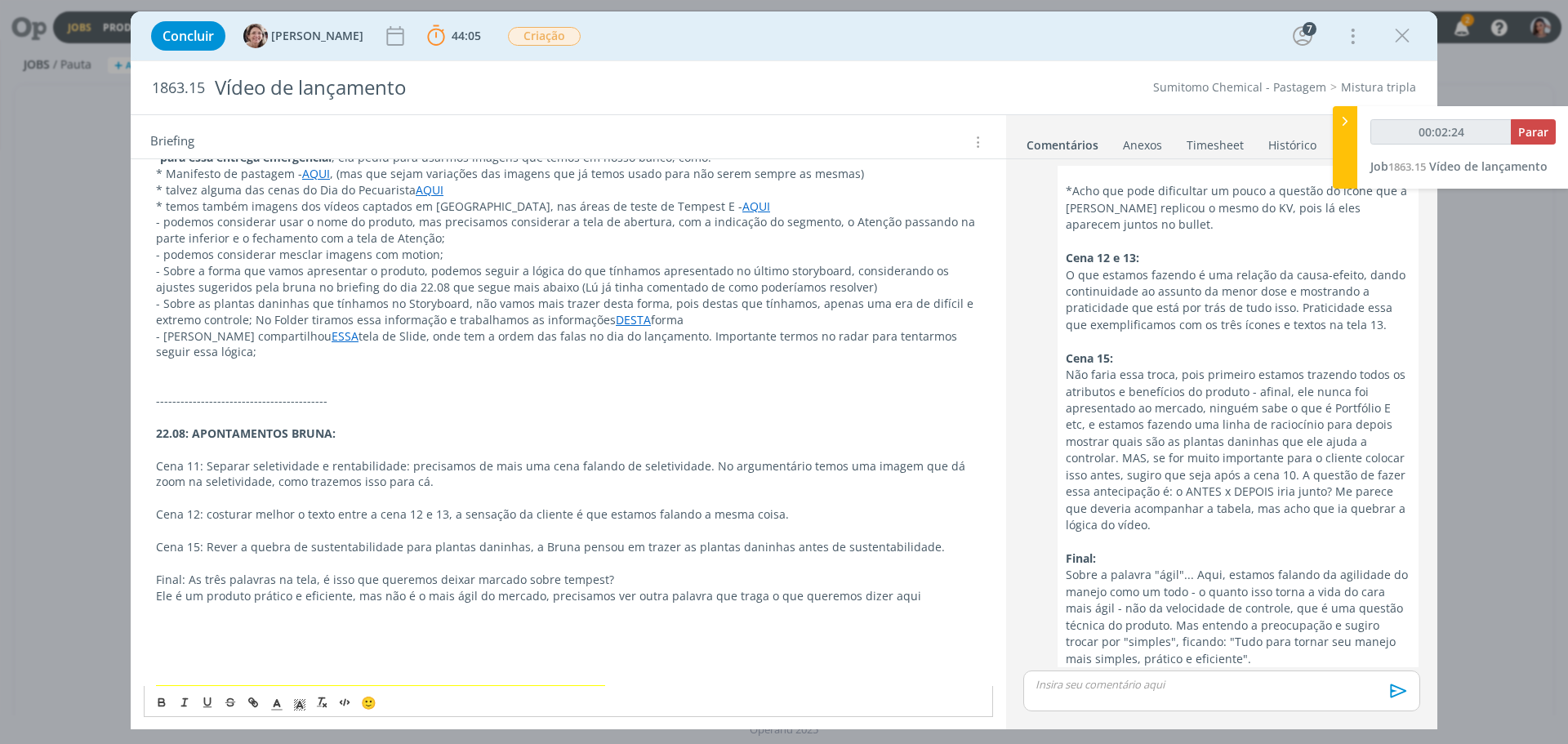
click at [595, 497] on p "dialog" at bounding box center [568, 498] width 825 height 17
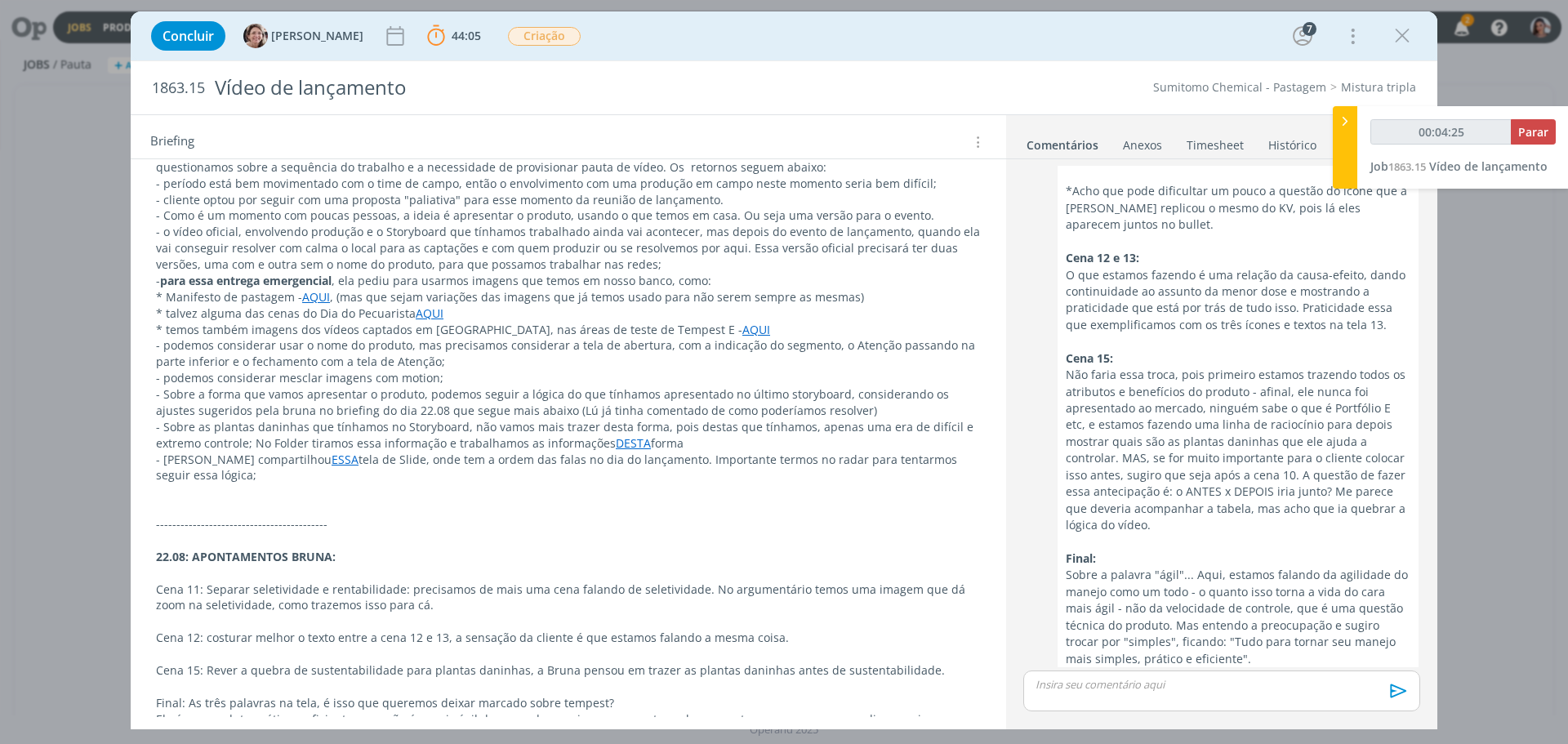
scroll to position [246, 0]
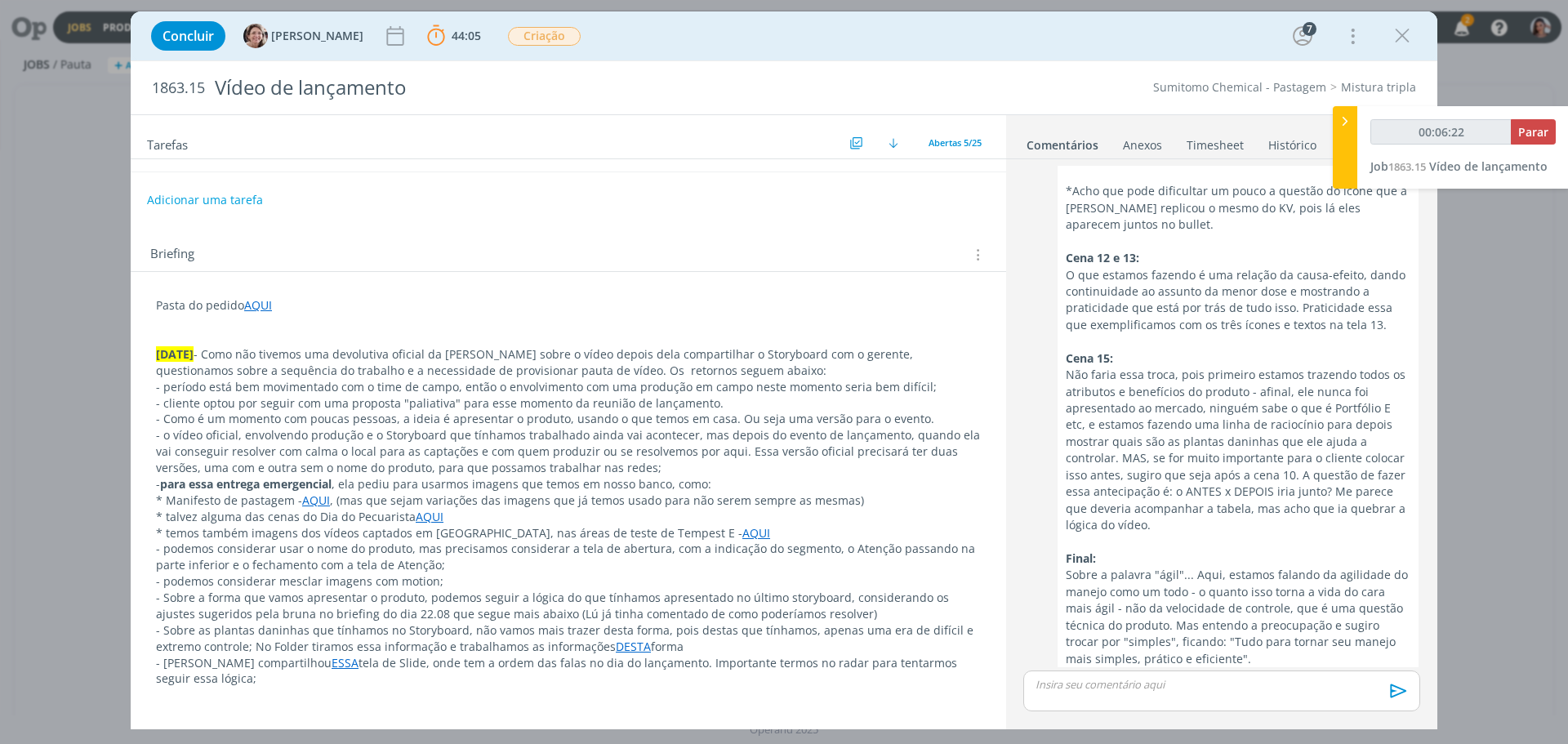
click at [1502, 387] on div "Concluir [PERSON_NAME] 44:05 Parar Apontar Data * [DATE] Horas * 00:00 Tarefa S…" at bounding box center [784, 372] width 1568 height 744
click at [1106, 718] on div "dialog" at bounding box center [1222, 719] width 397 height 15
click at [616, 651] on link "DESTA" at bounding box center [634, 646] width 35 height 16
click at [621, 671] on link "[URL][DOMAIN_NAME]" at bounding box center [563, 678] width 123 height 21
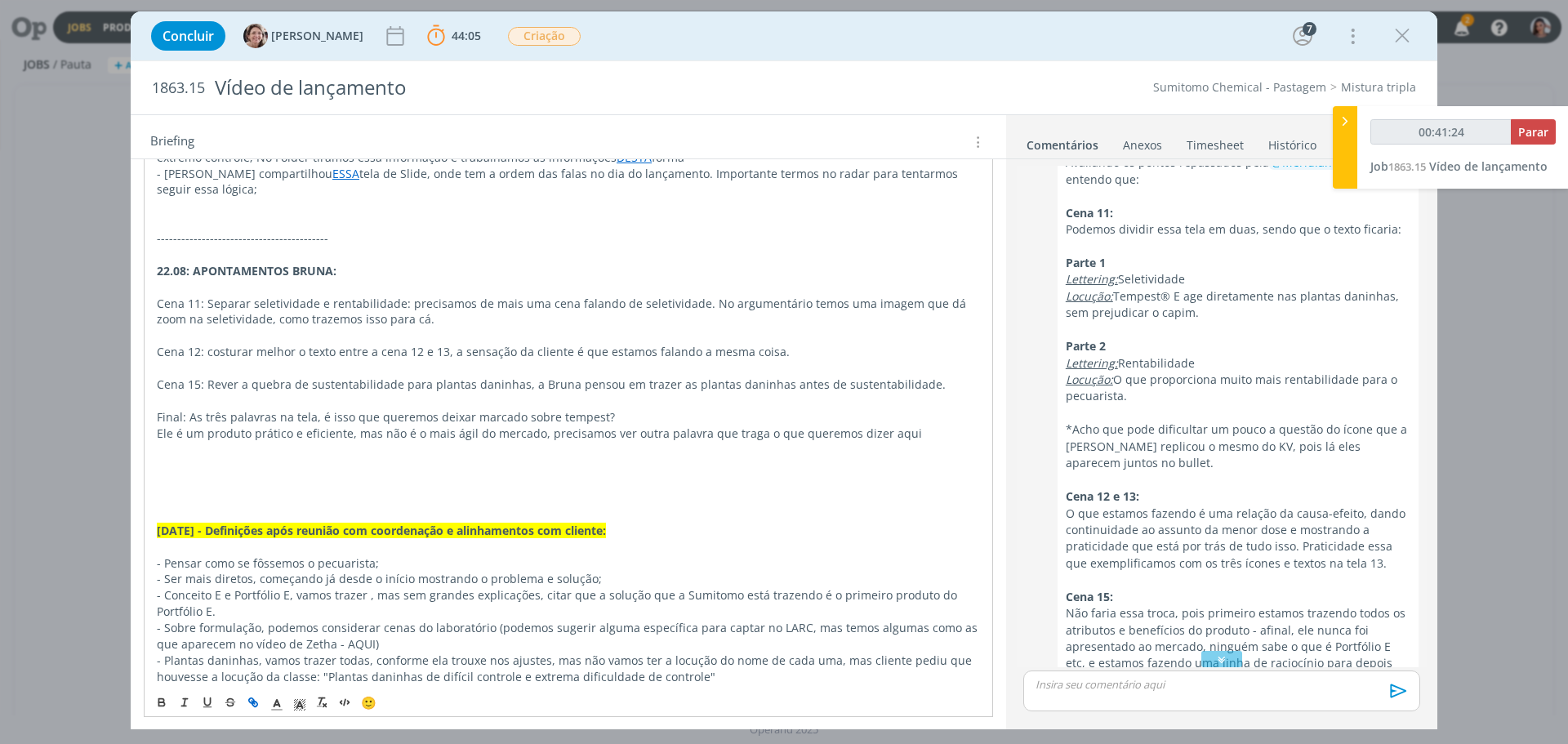
scroll to position [907, 0]
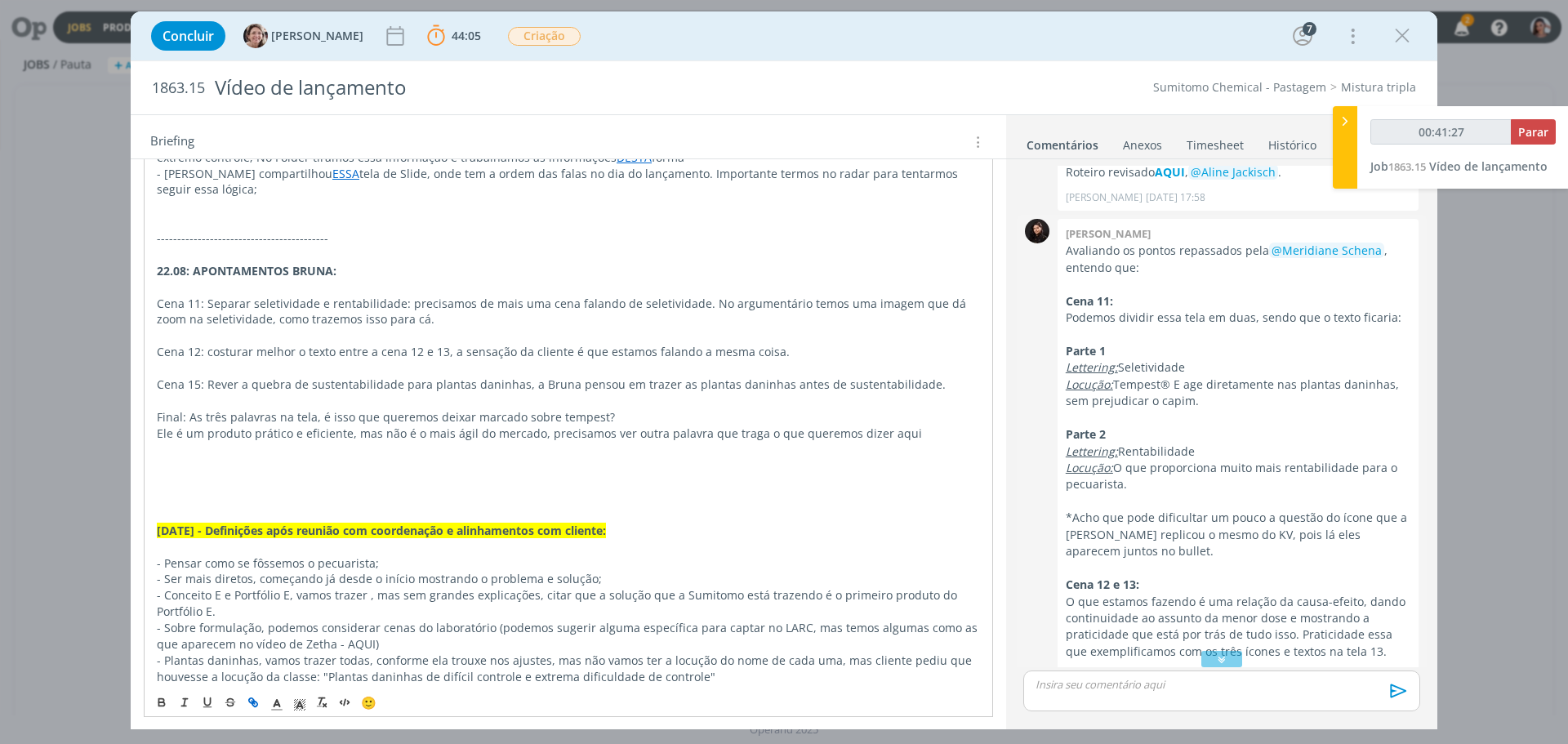
drag, startPoint x: 1194, startPoint y: 333, endPoint x: 1120, endPoint y: 337, distance: 74.1
click at [1120, 359] on p "Lettering: Seletividade" at bounding box center [1238, 368] width 344 height 17
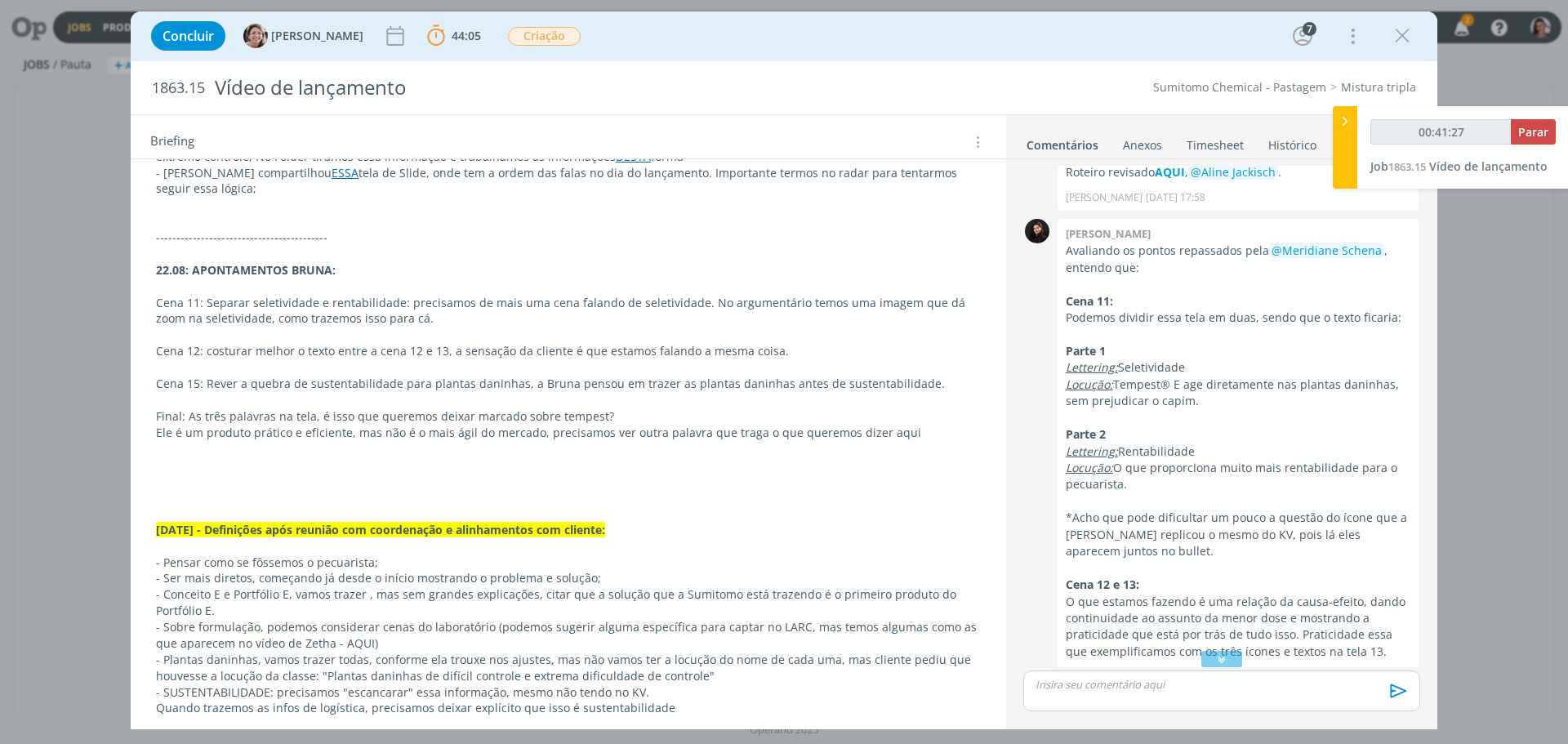
copy p "Seletividade"
drag, startPoint x: 1210, startPoint y: 366, endPoint x: 1116, endPoint y: 345, distance: 96.3
click at [1116, 376] on p "Locução: Tempest® E age diretamente nas plantas daninhas, sem prejudicar o capi…" at bounding box center [1238, 393] width 344 height 34
copy p "Tempest® E age diretamente nas plantas daninhas, sem prejudicar o capim."
drag, startPoint x: 1141, startPoint y: 443, endPoint x: 1116, endPoint y: 430, distance: 28.2
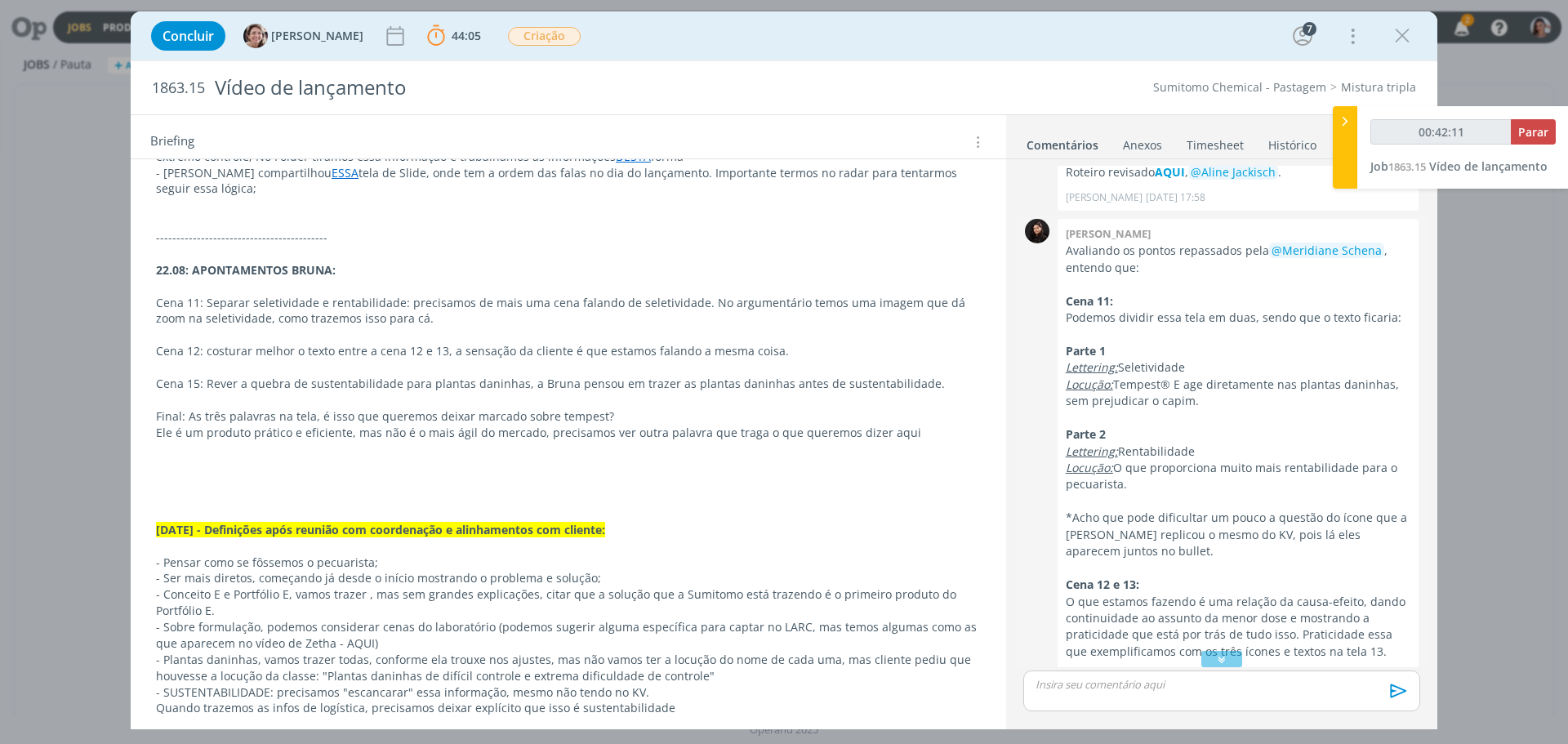
click at [1116, 460] on p "Locução: O que proporciona muito mais rentabilidade para o pecuarista." at bounding box center [1238, 477] width 344 height 34
copy p "O que proporciona muito mais rentabilidade para o pecuarista."
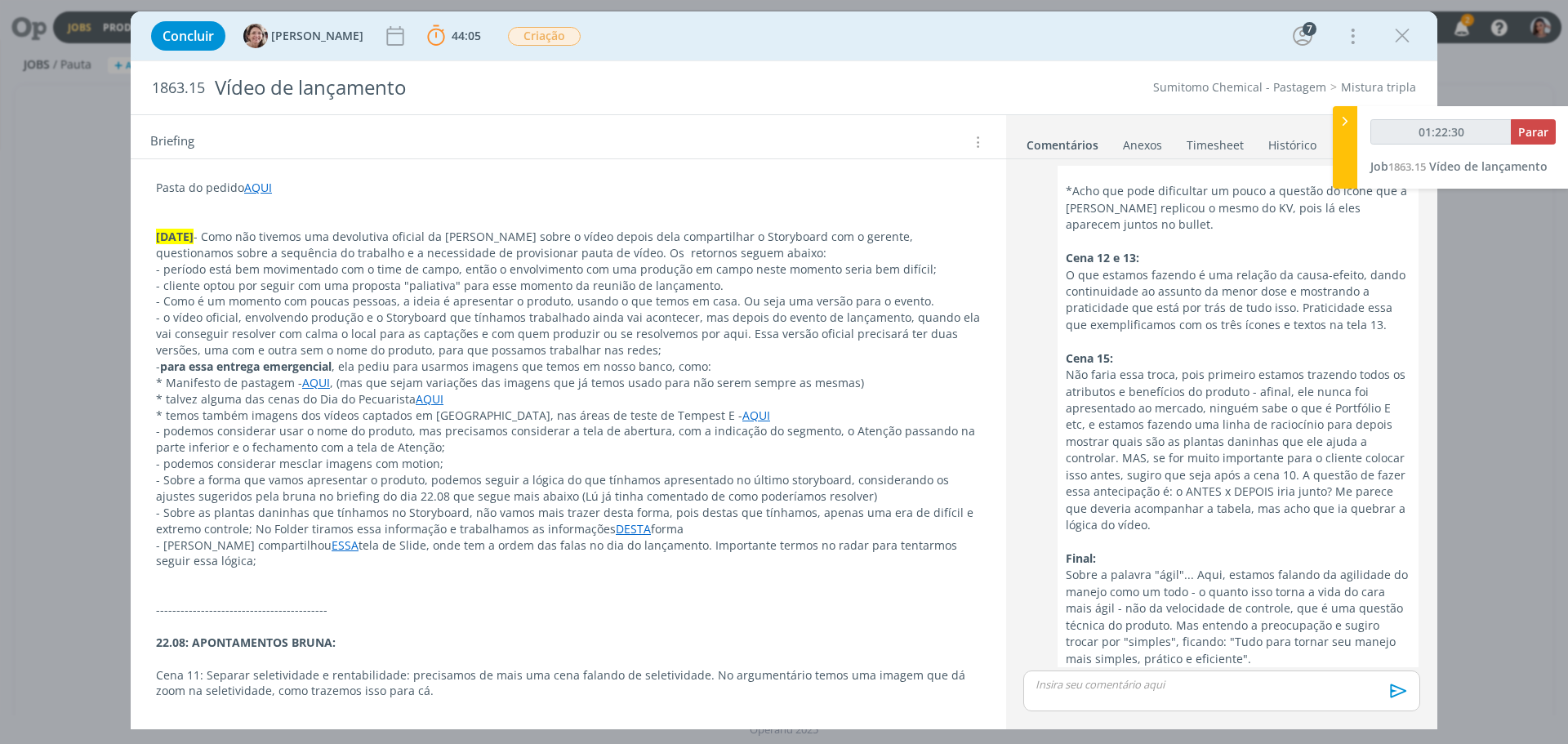
scroll to position [163, 0]
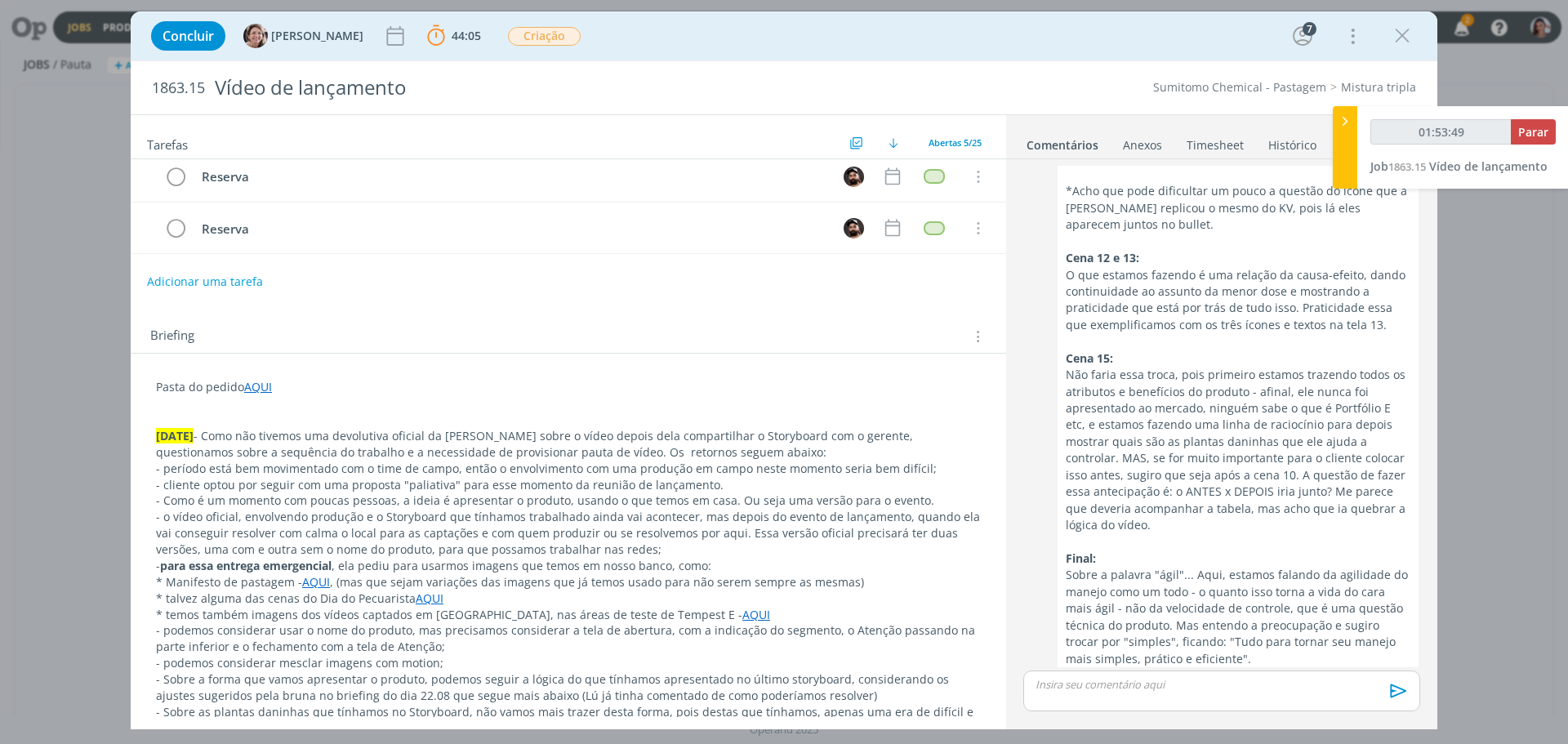
click at [719, 721] on div "Tarefas Usar Job de template Ordenar por: Prazo crescente Prazo decrescente Ord…" at bounding box center [784, 422] width 1307 height 615
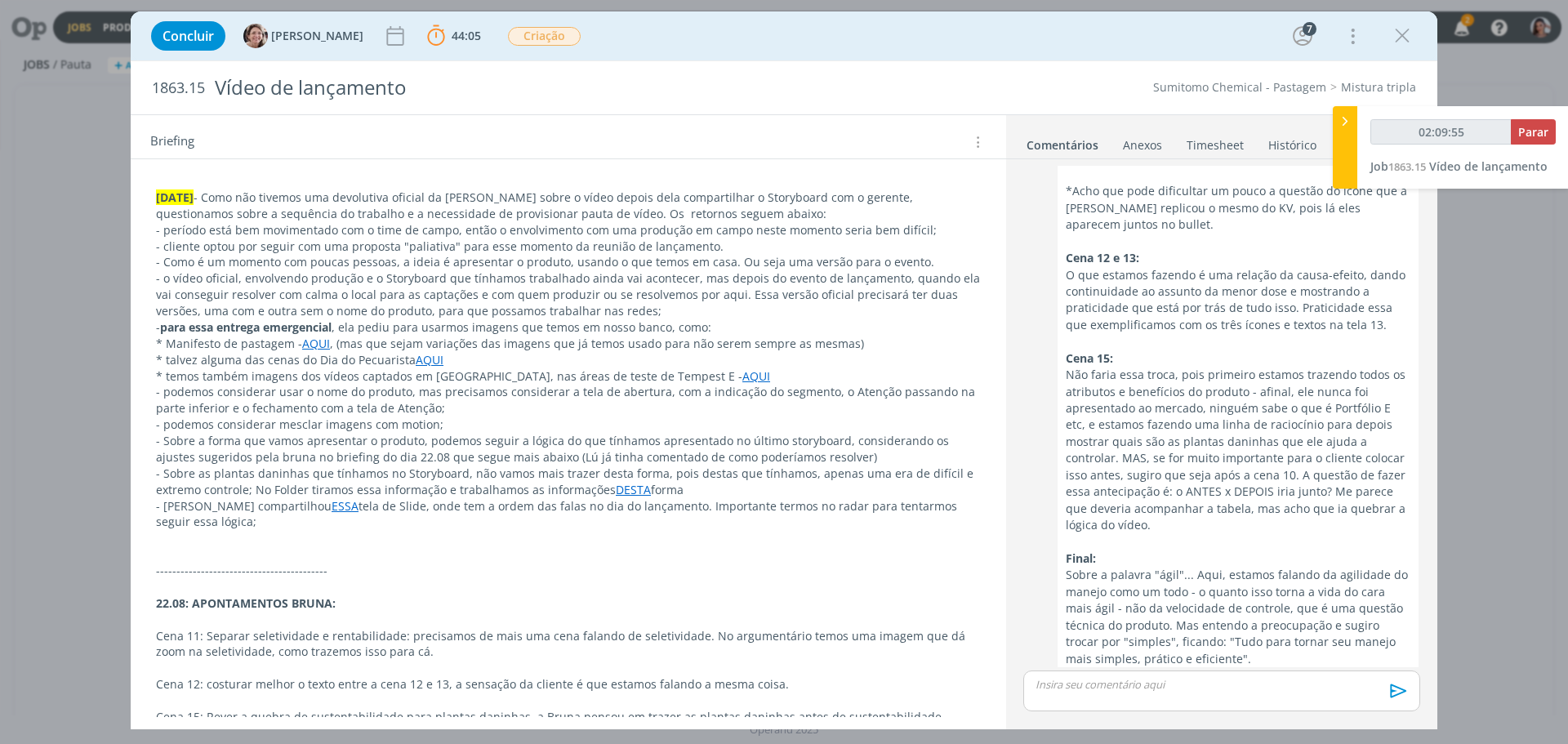
scroll to position [409, 0]
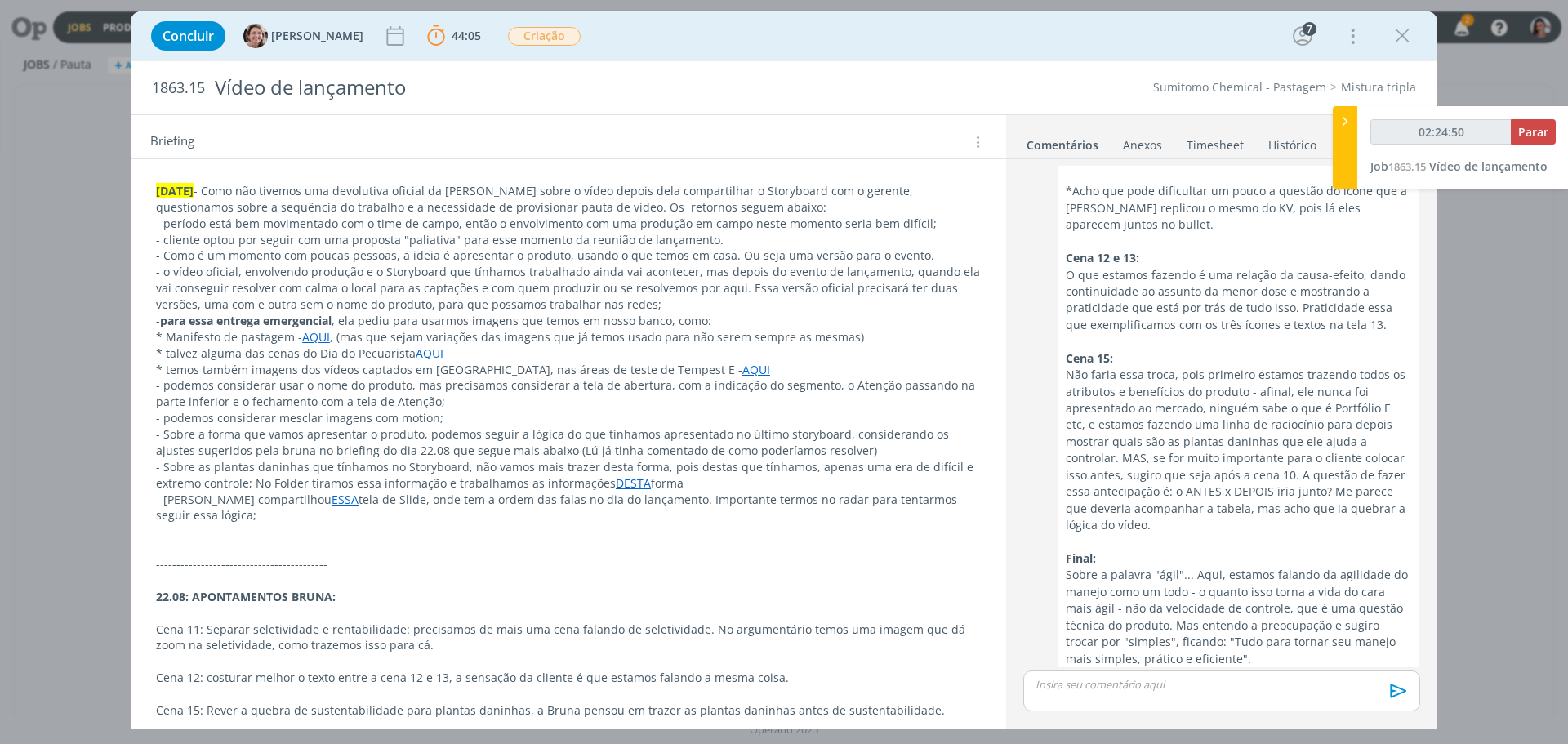
type input "02:24:51"
click at [1546, 128] on span "Parar" at bounding box center [1533, 132] width 30 height 16
click at [972, 466] on p "- Sobre as plantas daninhas que tínhamos no Storyboard, não vamos mais trazer d…" at bounding box center [568, 475] width 825 height 33
